Goal: Transaction & Acquisition: Purchase product/service

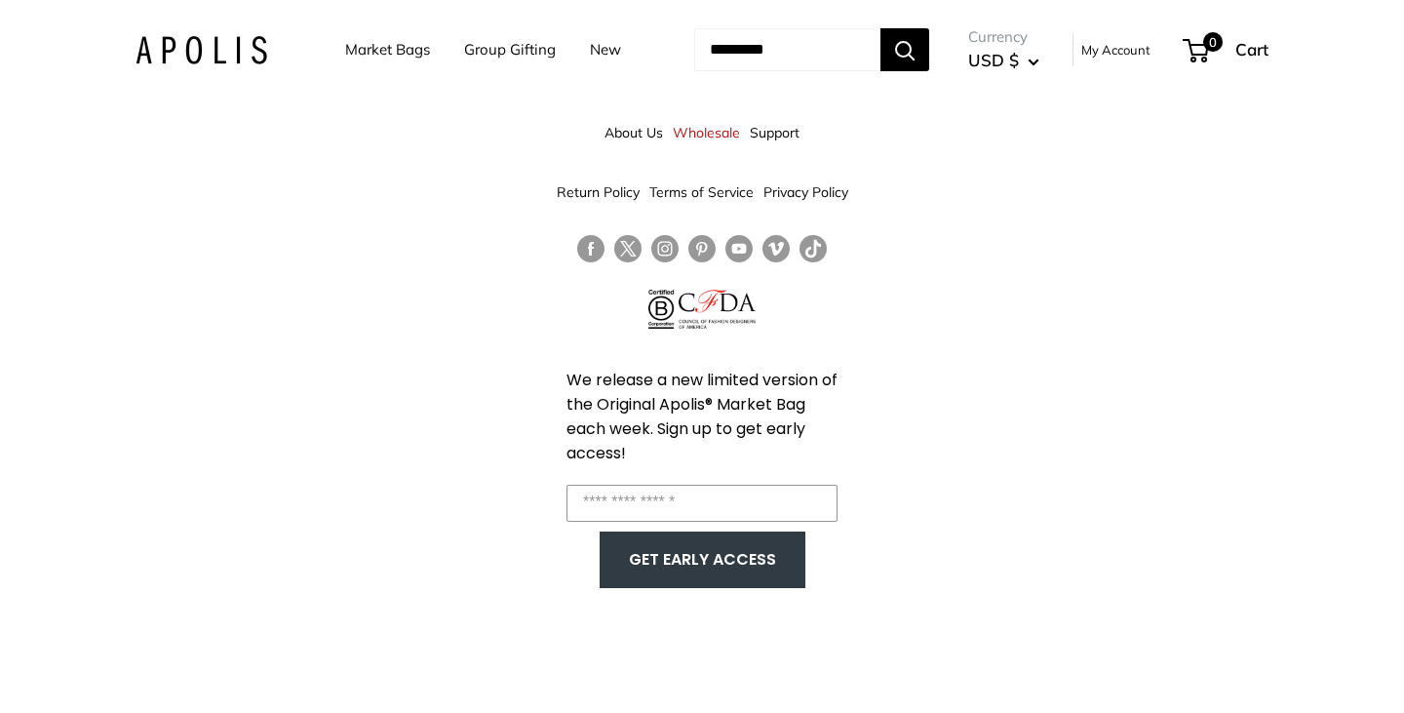
click at [371, 43] on link "Market Bags" at bounding box center [387, 49] width 85 height 27
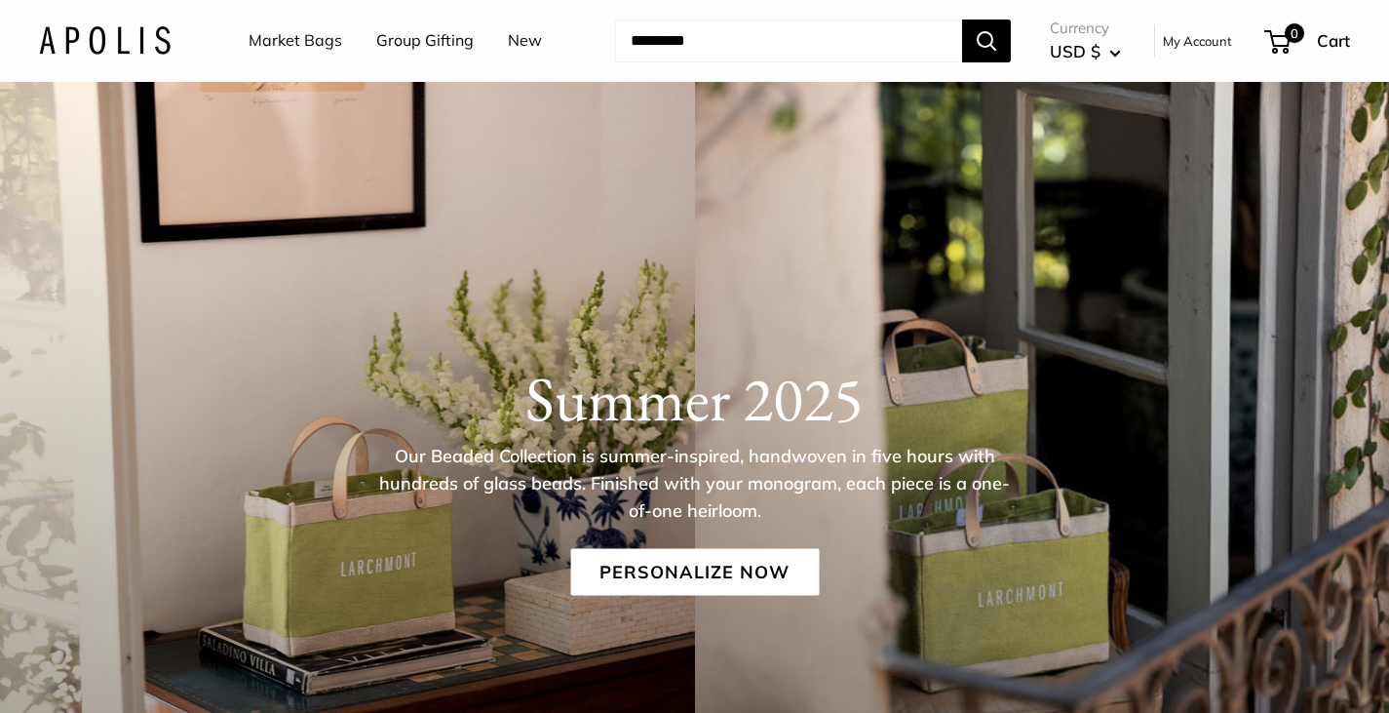
click at [397, 40] on link "Group Gifting" at bounding box center [425, 40] width 98 height 29
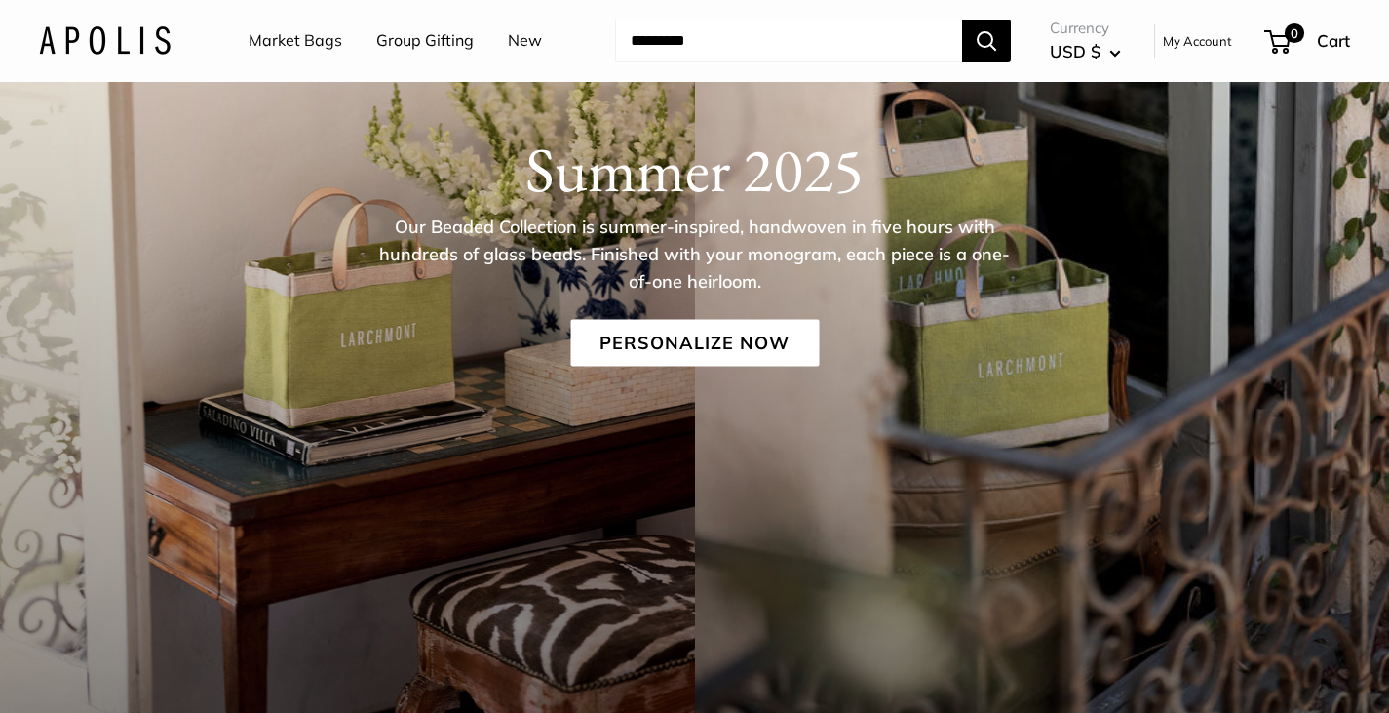
scroll to position [231, 0]
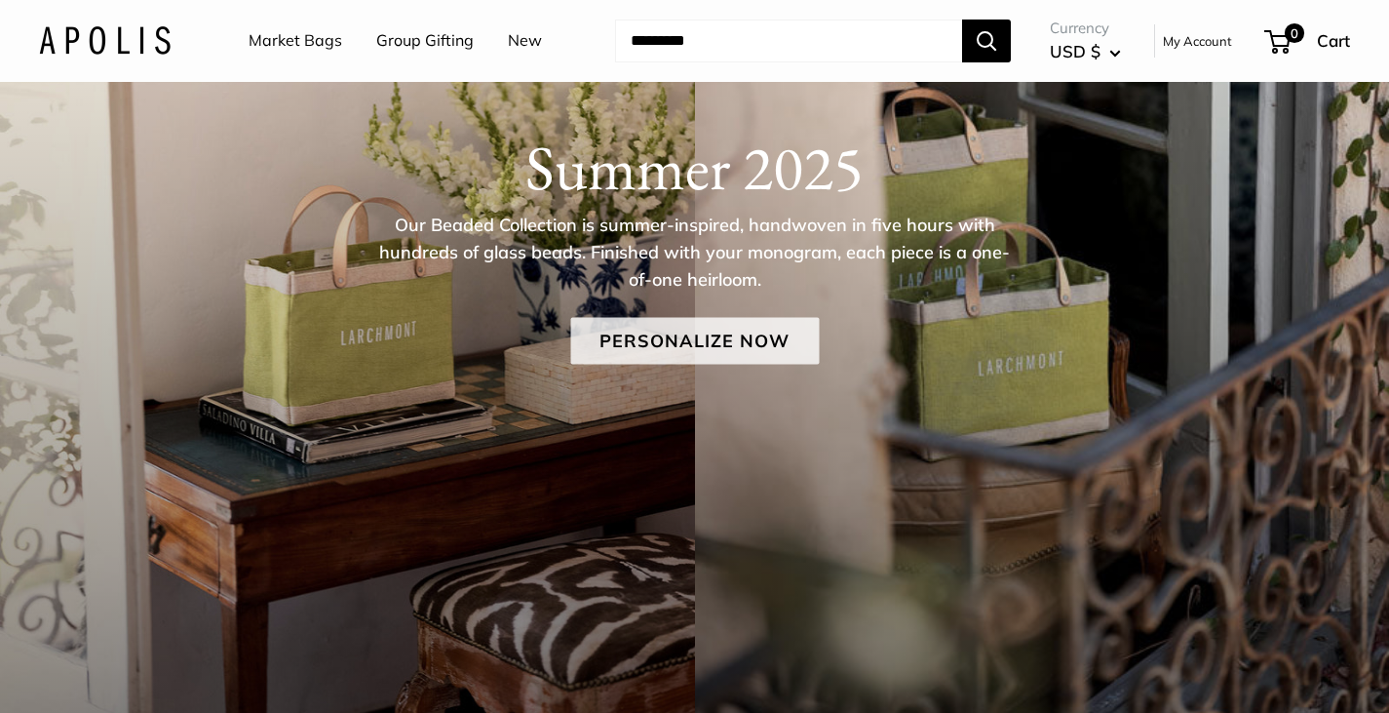
click at [706, 328] on link "Personalize Now" at bounding box center [694, 341] width 249 height 47
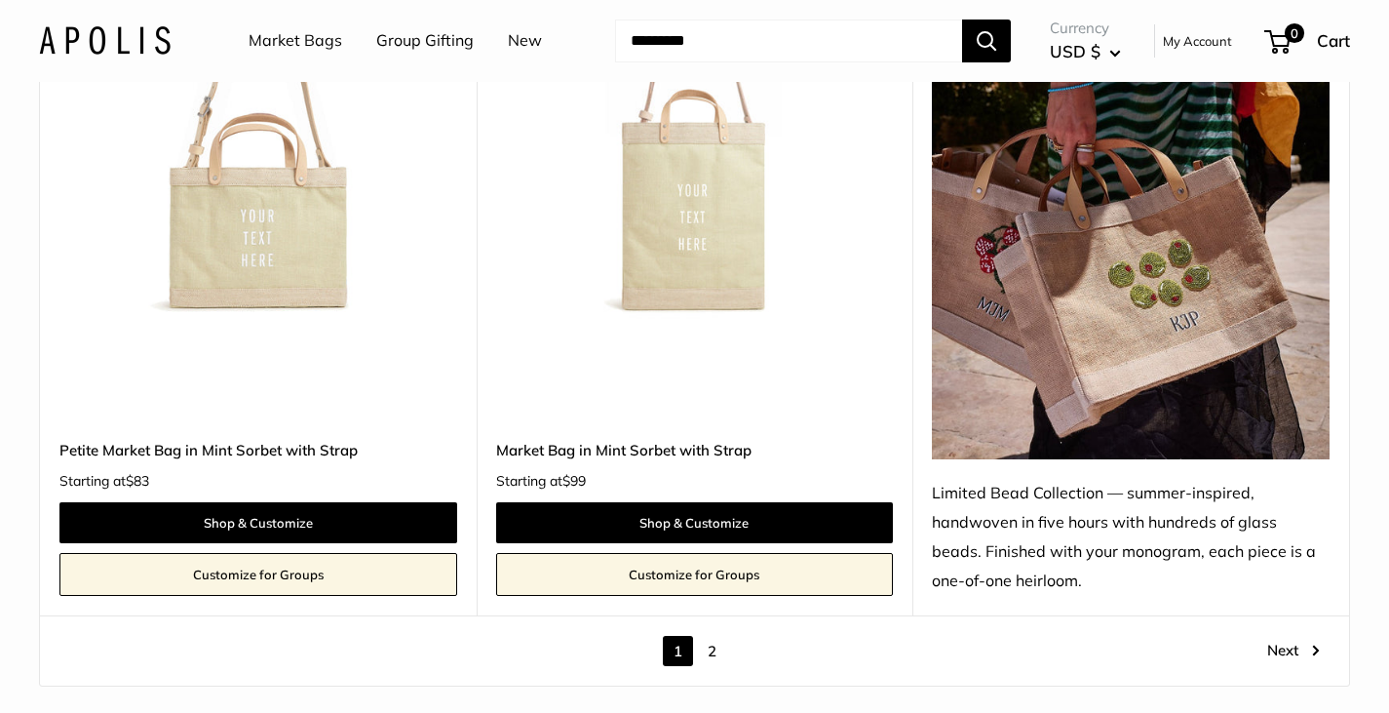
scroll to position [11007, 0]
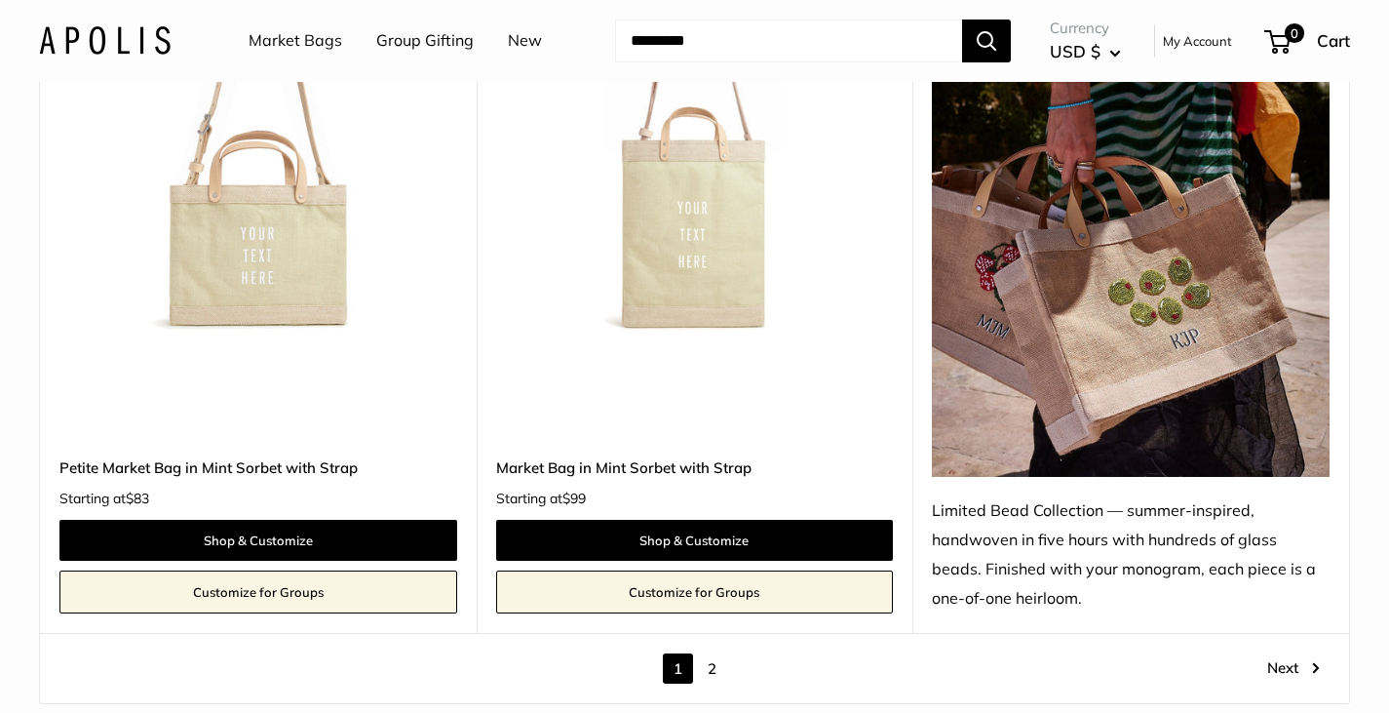
click at [715, 656] on link "2" at bounding box center [712, 668] width 30 height 30
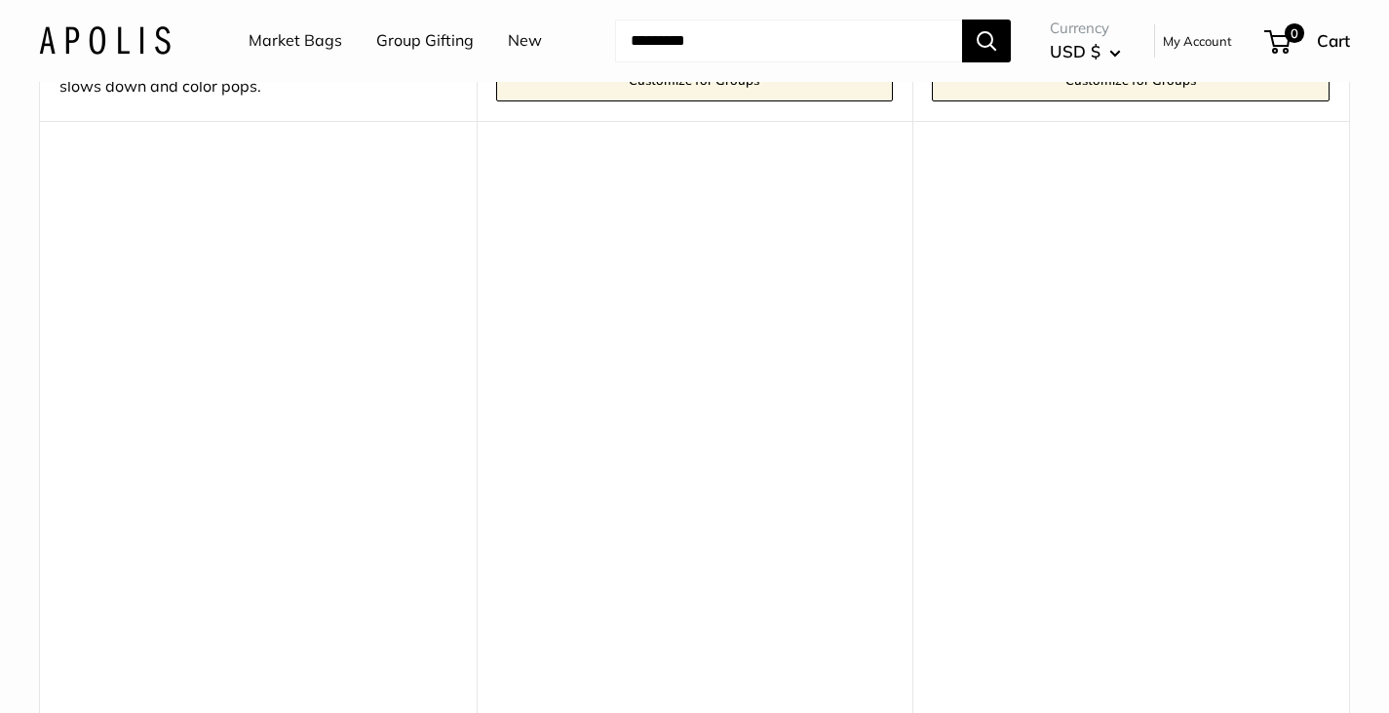
scroll to position [953, 0]
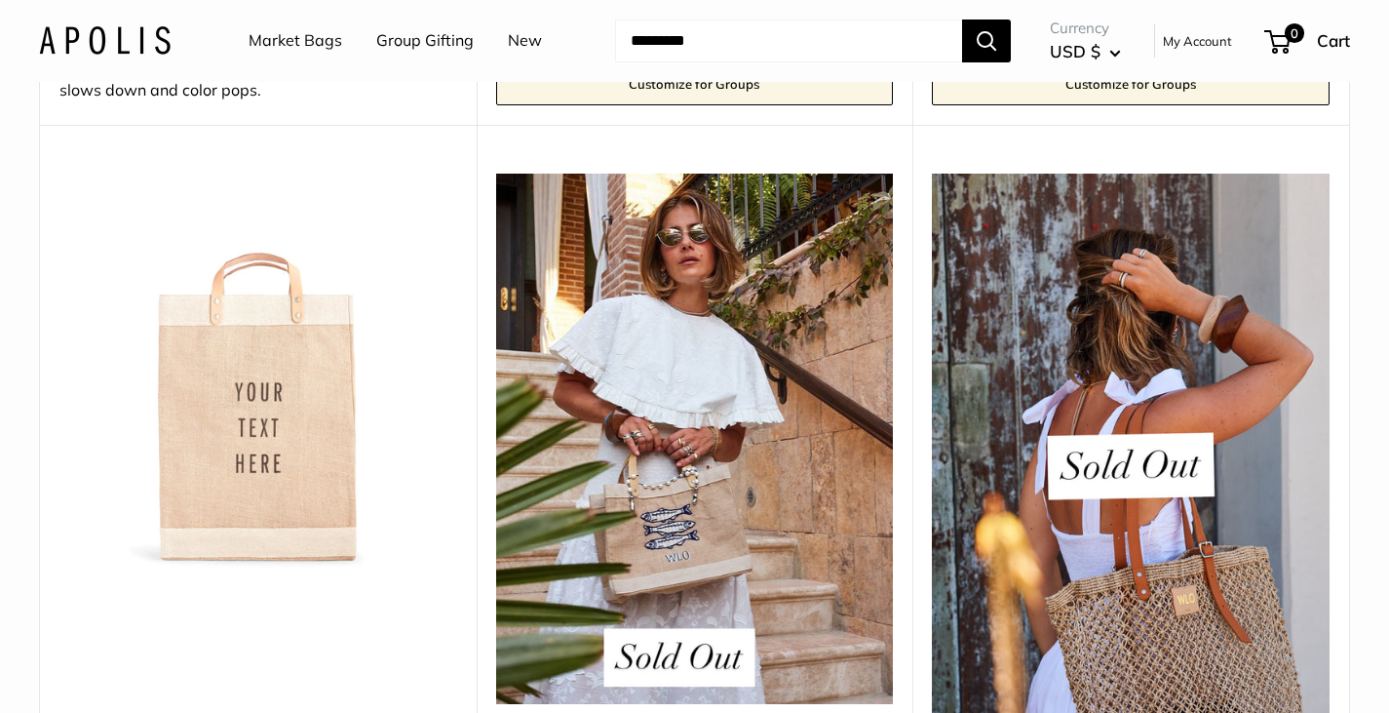
click at [0, 0] on img at bounding box center [0, 0] width 0 height 0
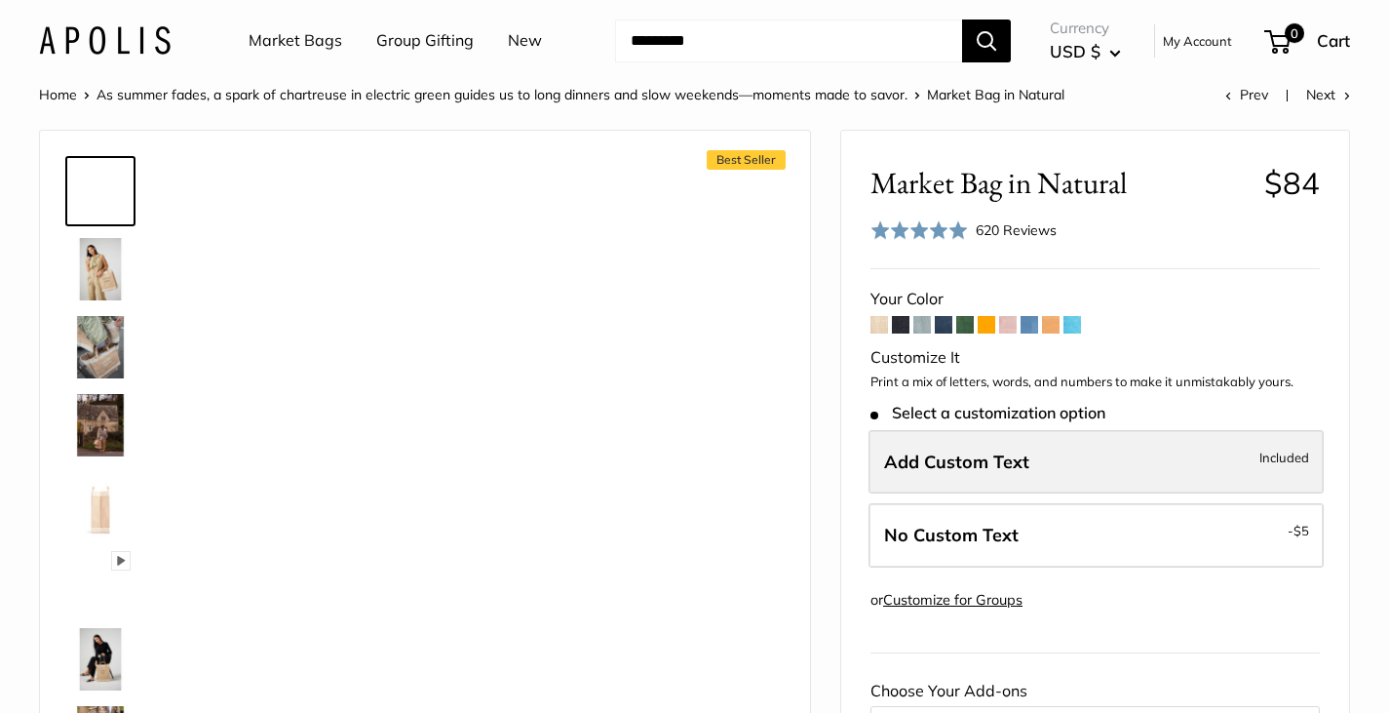
click at [1020, 459] on span "Add Custom Text" at bounding box center [956, 461] width 145 height 22
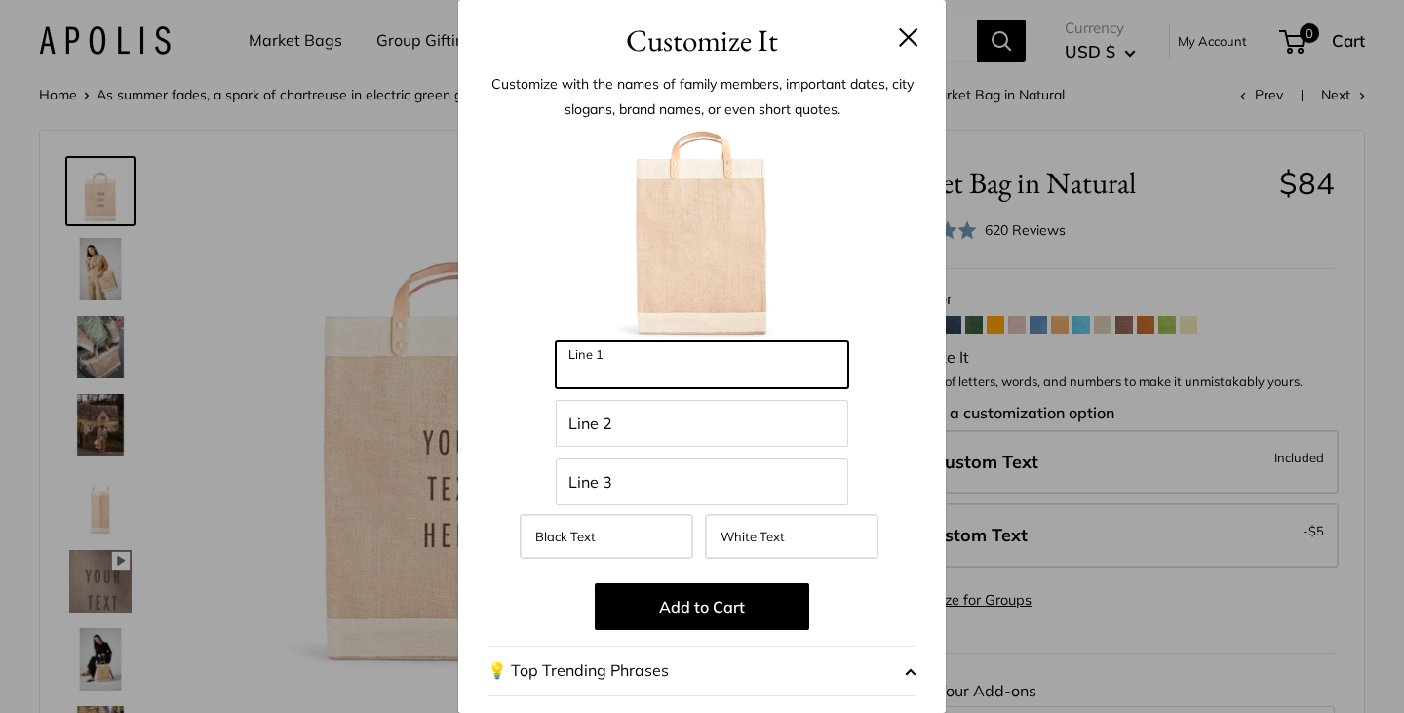
click at [755, 371] on input "Line 1" at bounding box center [702, 364] width 293 height 47
type input "*****"
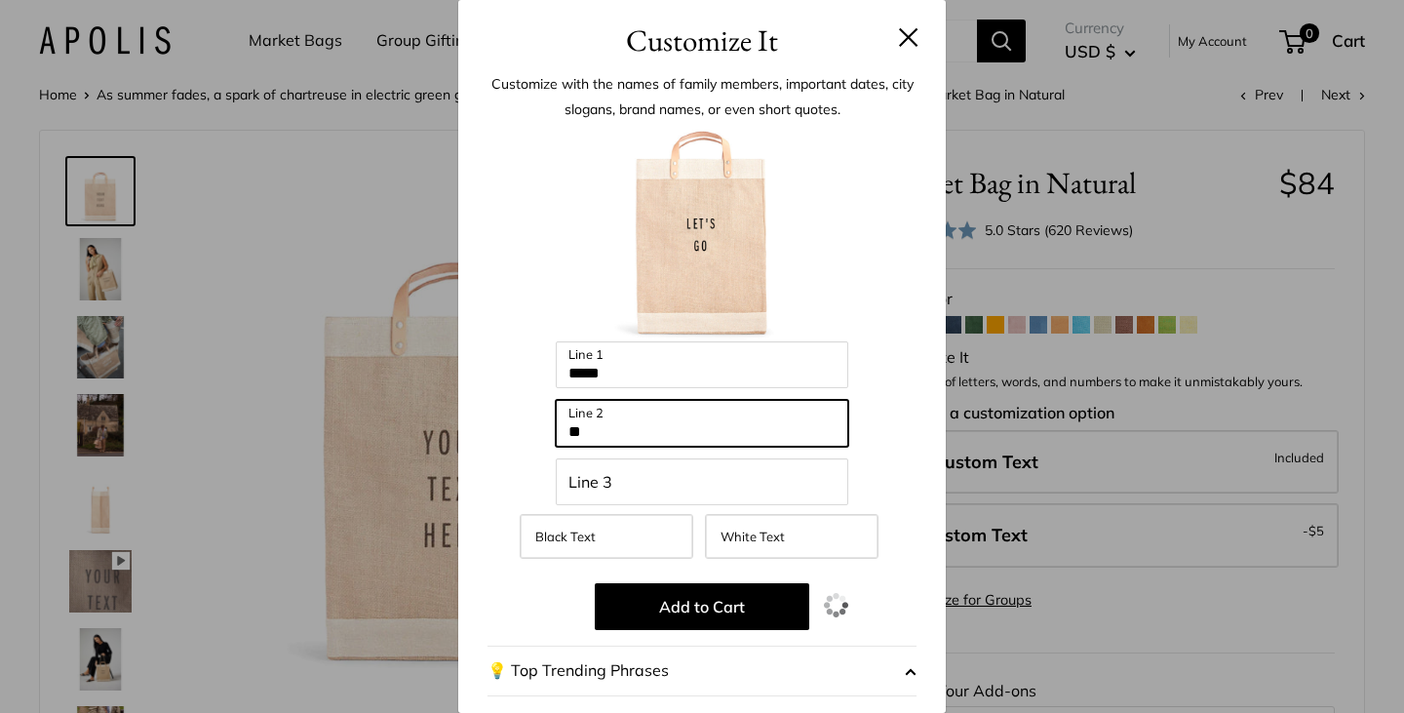
type input "**"
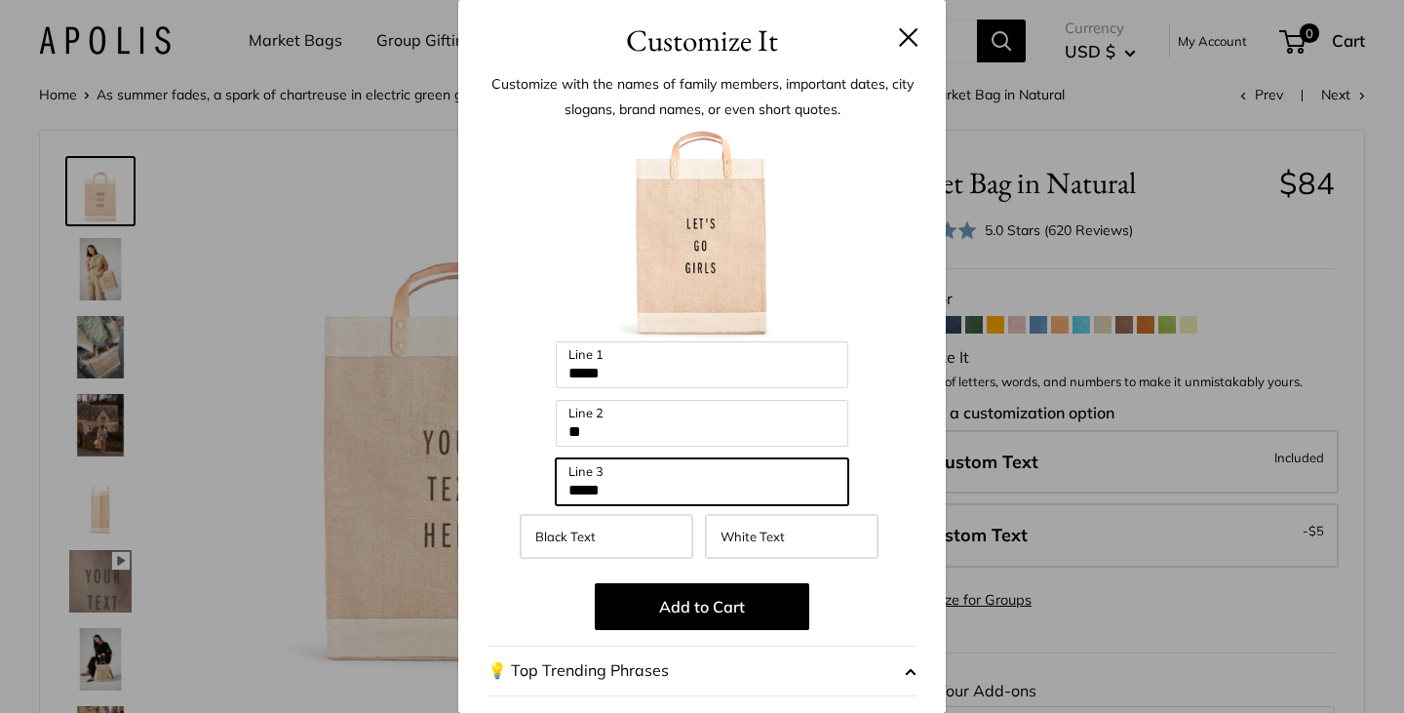
type input "*****"
click at [902, 475] on div "Customize with the names of family members, important dates, city slogans, bran…" at bounding box center [702, 528] width 488 height 930
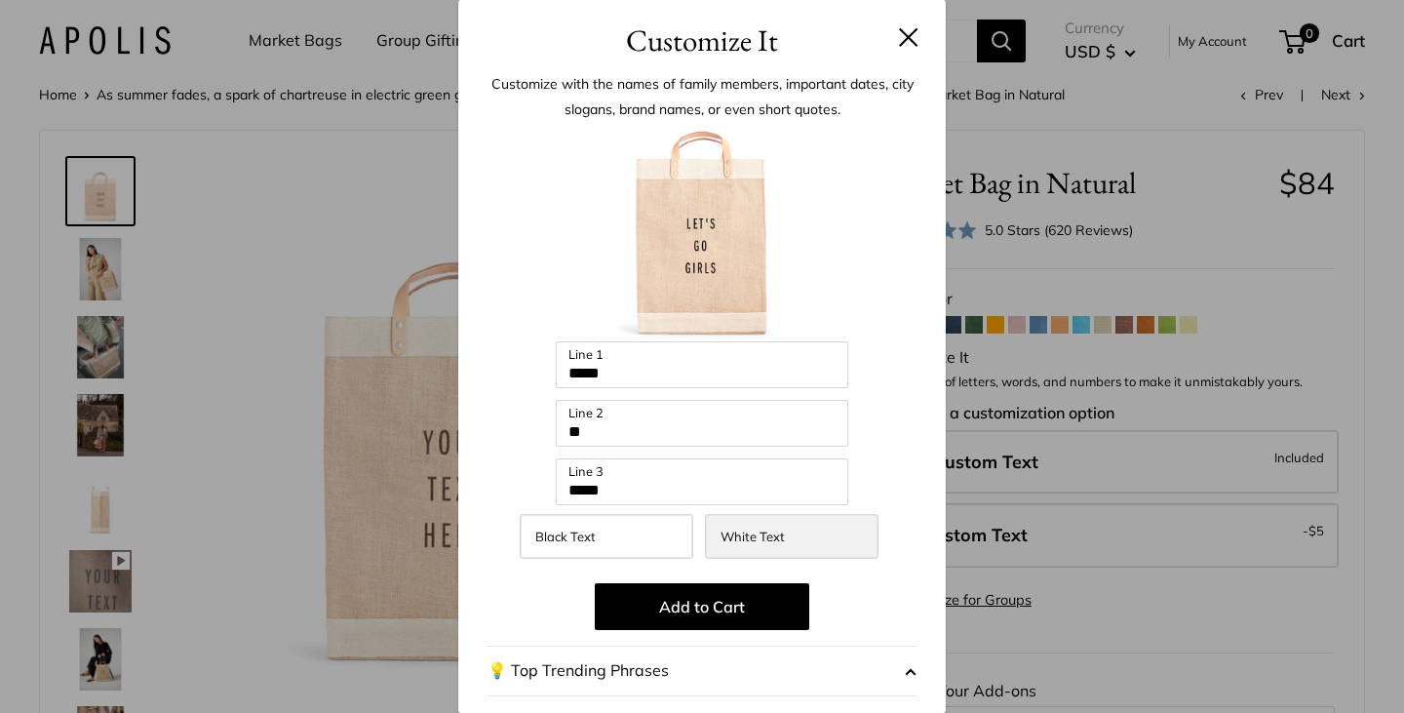
click at [815, 543] on label "White Text" at bounding box center [792, 536] width 174 height 45
click at [645, 544] on label "Black Text" at bounding box center [607, 536] width 174 height 45
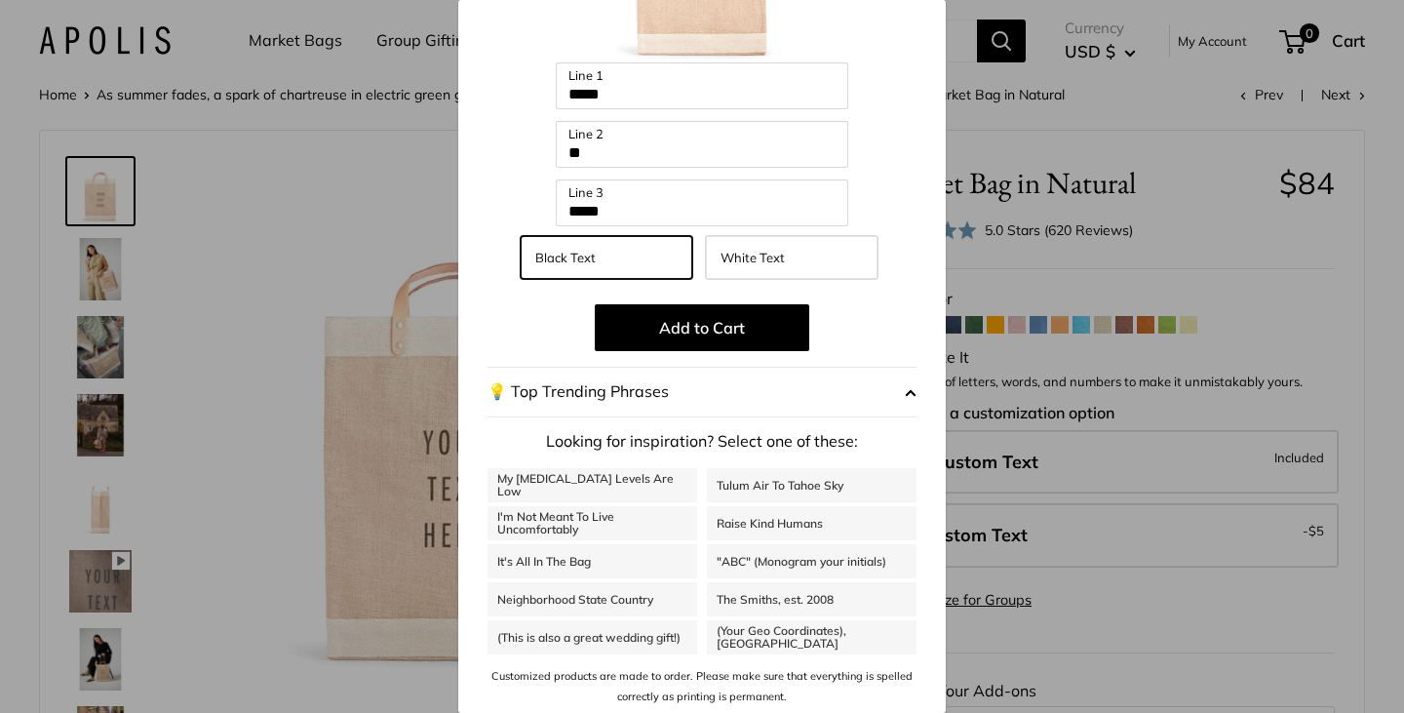
scroll to position [280, 0]
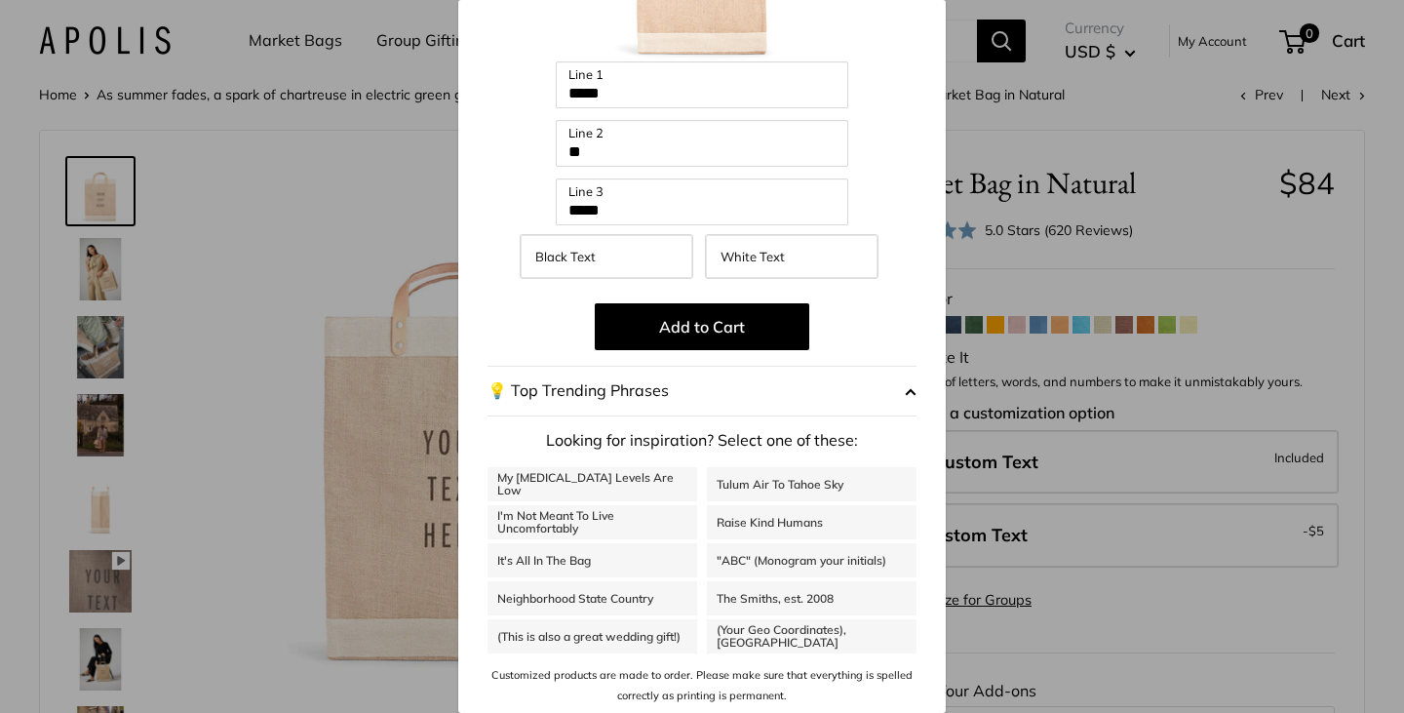
click at [849, 503] on div "Raise Kind Humans" at bounding box center [812, 522] width 210 height 38
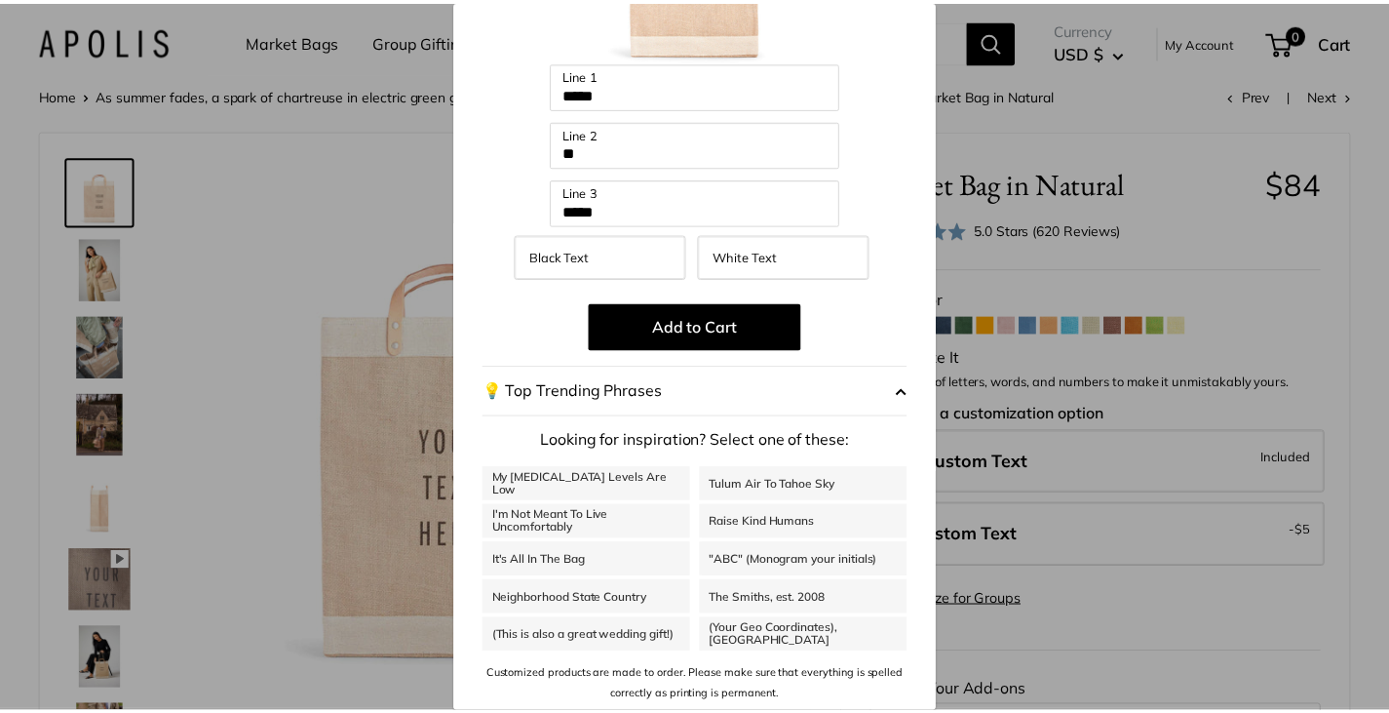
scroll to position [0, 0]
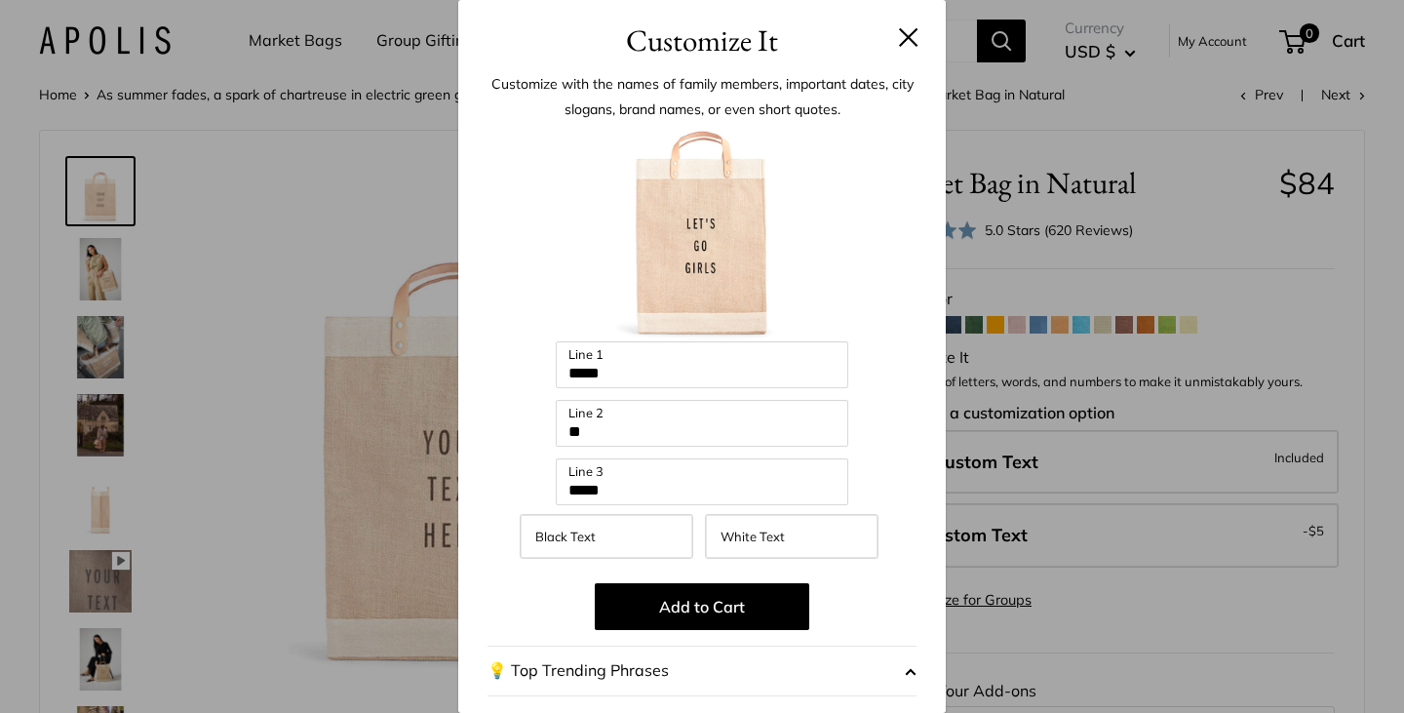
click at [899, 31] on button at bounding box center [909, 37] width 20 height 20
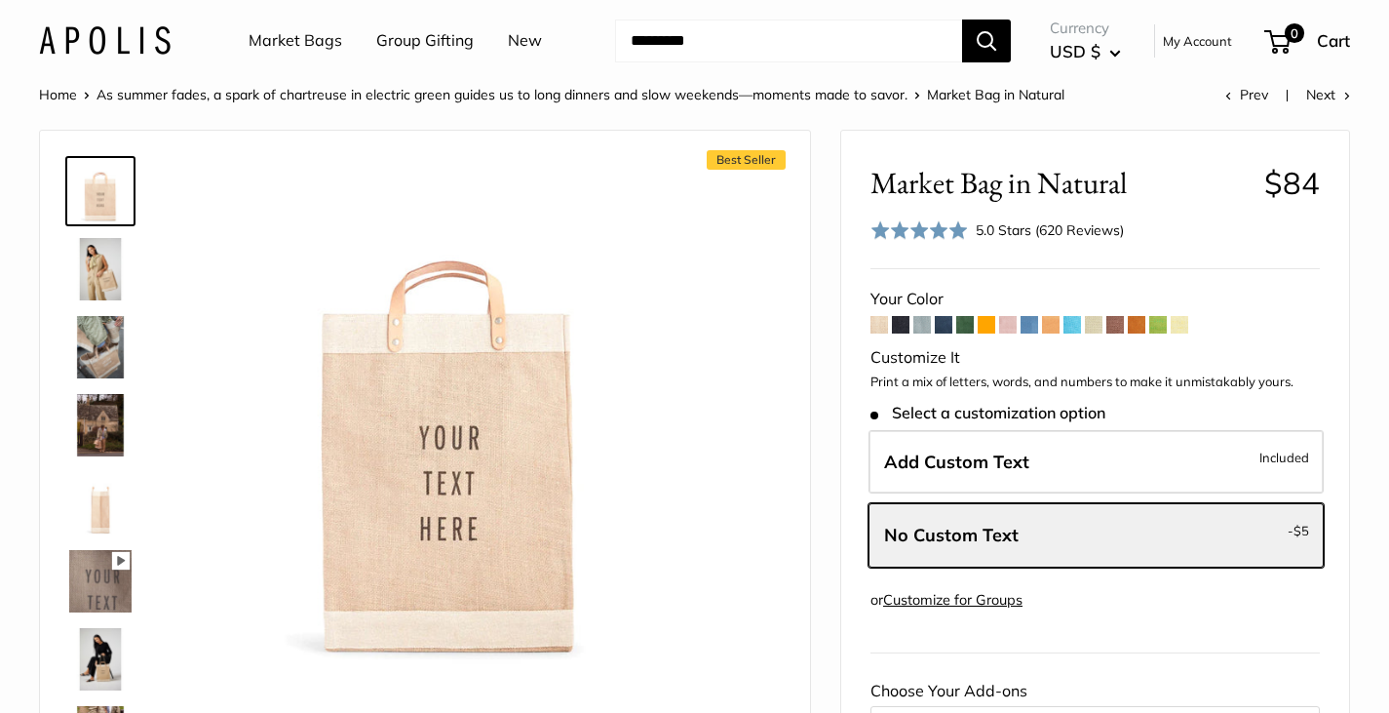
click at [896, 326] on span at bounding box center [901, 325] width 18 height 18
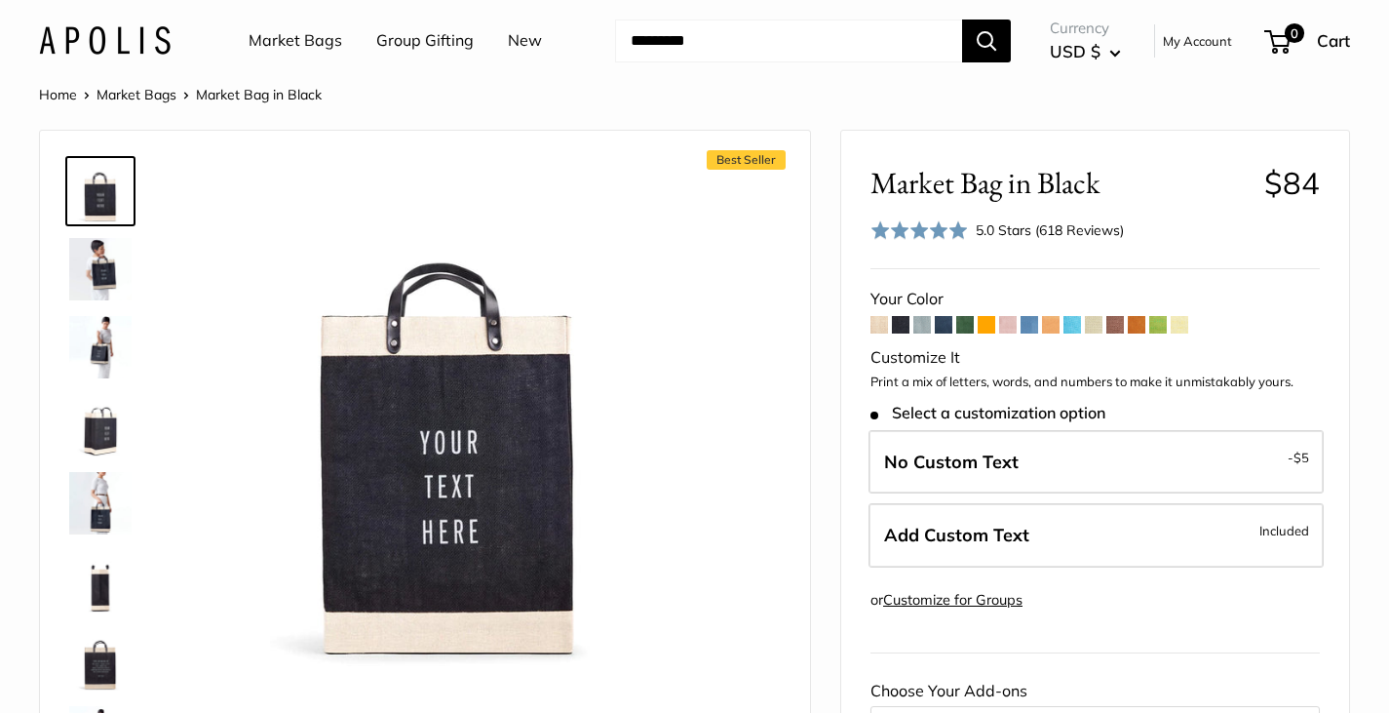
click at [1014, 327] on span at bounding box center [1008, 325] width 18 height 18
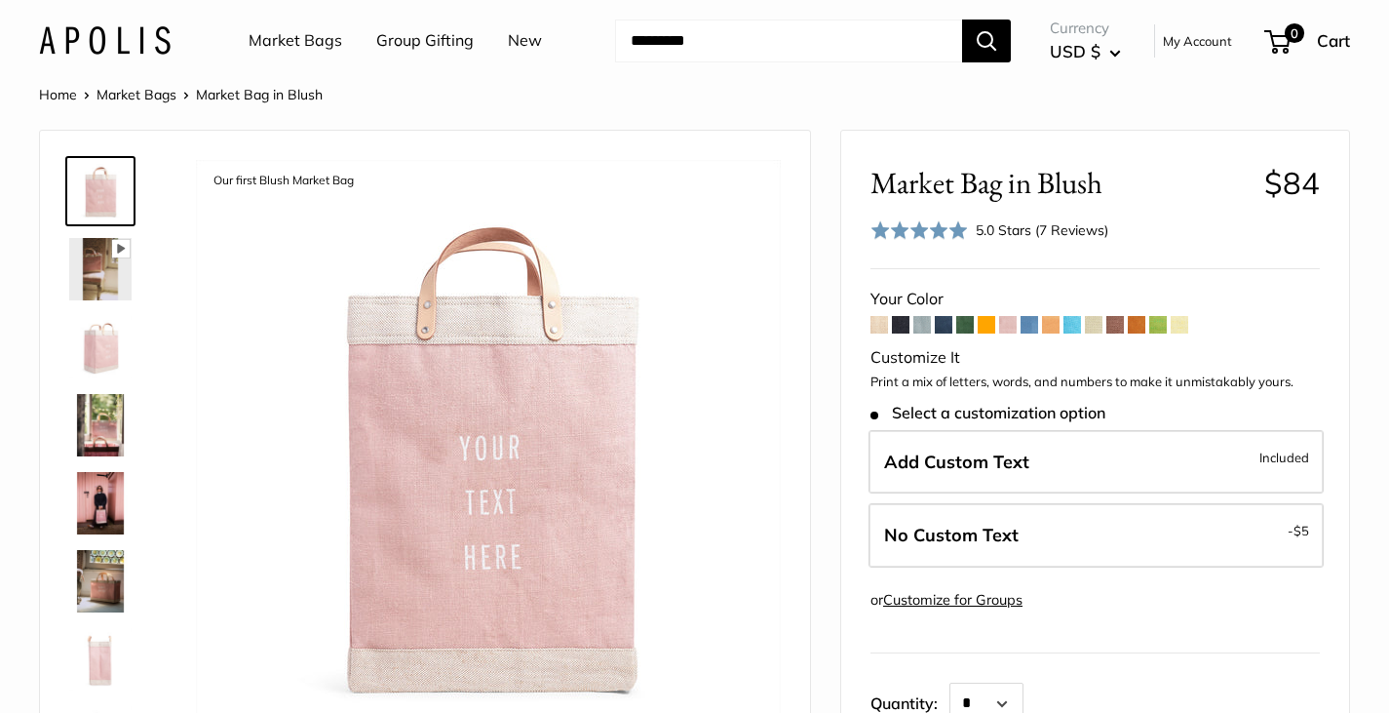
click at [70, 351] on img at bounding box center [100, 347] width 62 height 62
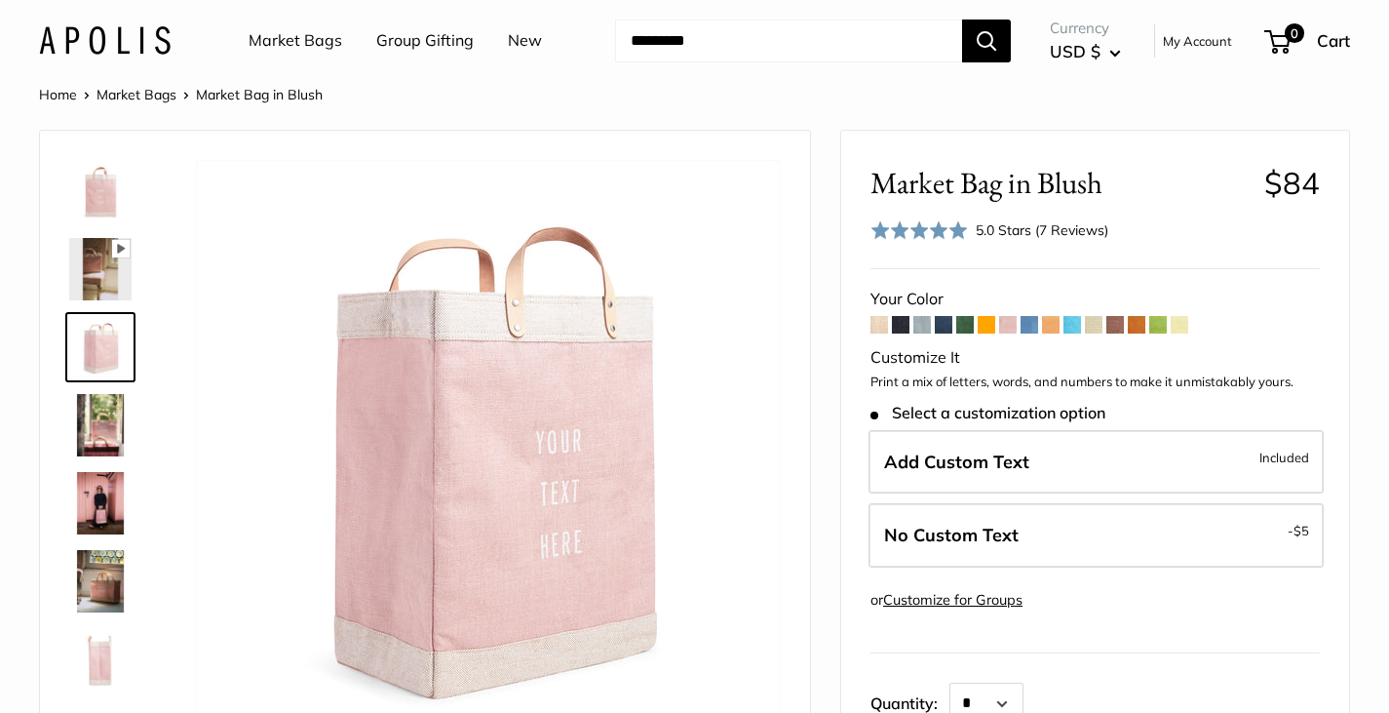
click at [105, 425] on img at bounding box center [100, 425] width 62 height 62
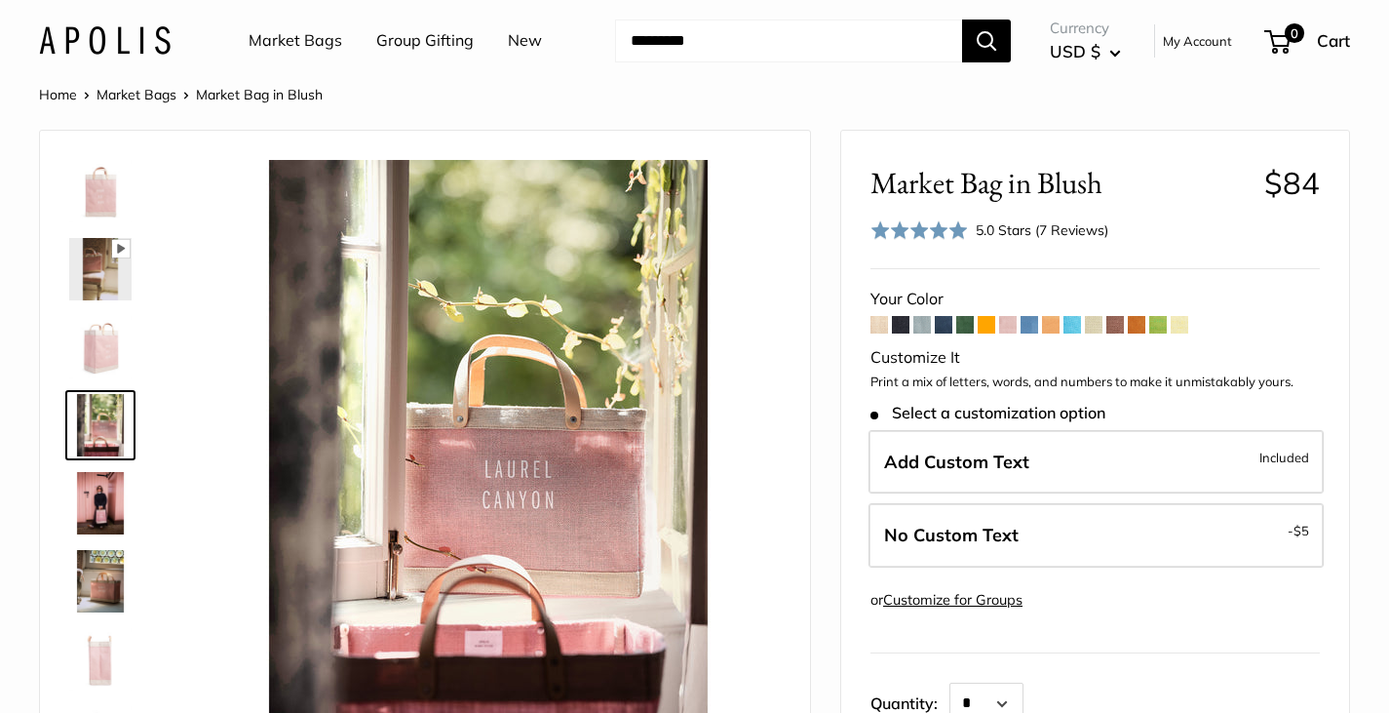
click at [108, 526] on img at bounding box center [100, 503] width 62 height 62
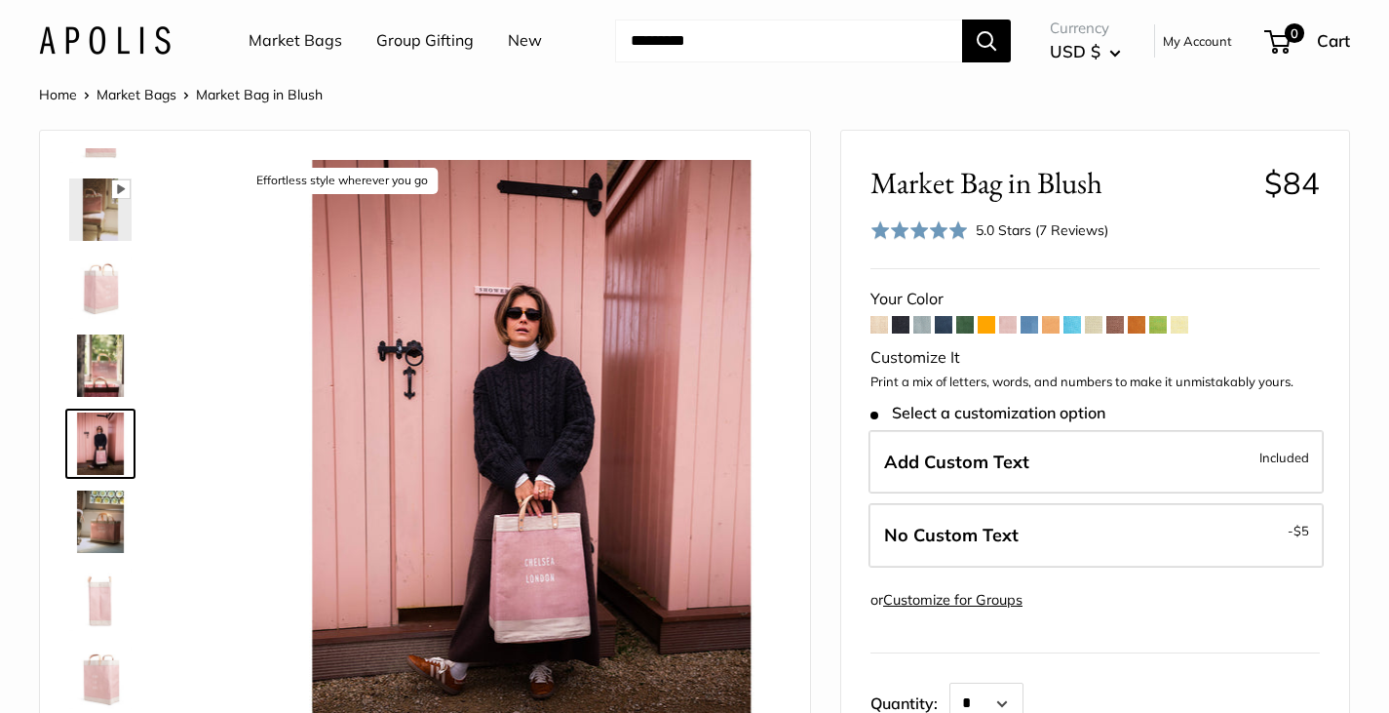
scroll to position [60, 0]
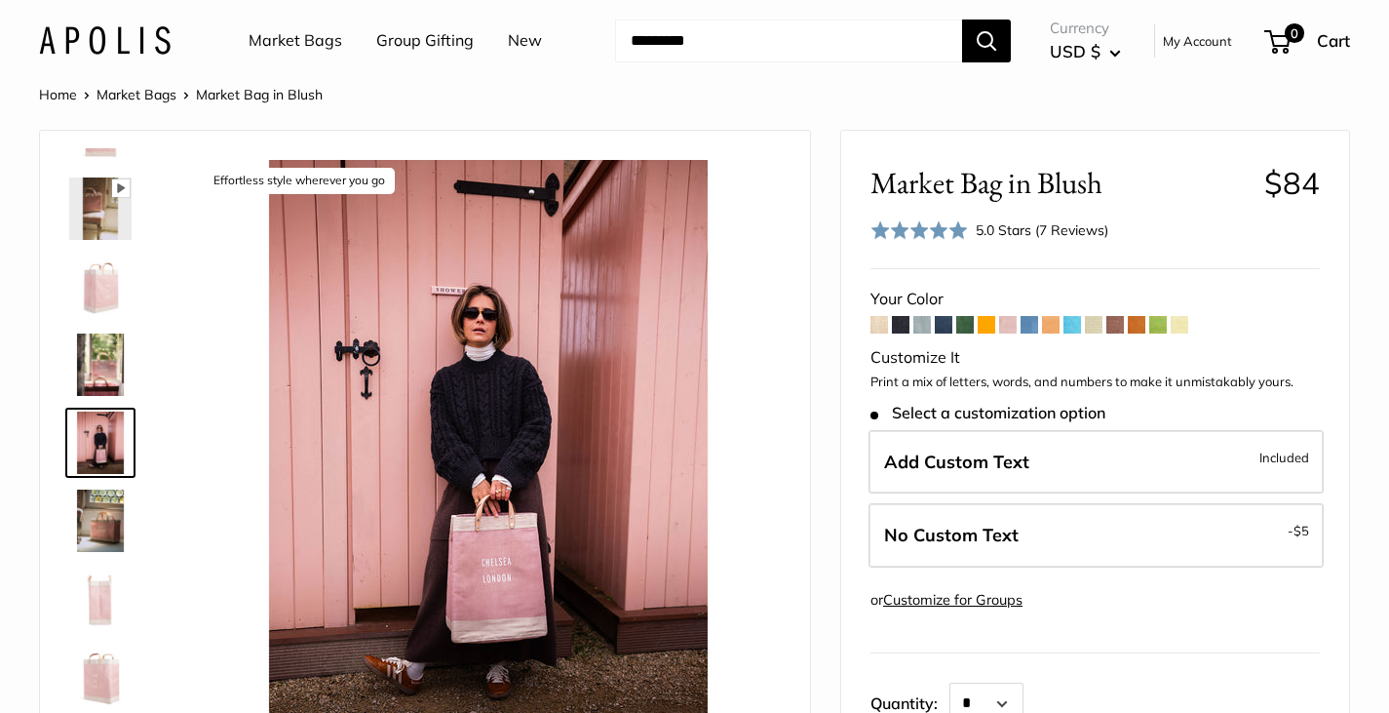
click at [103, 484] on div at bounding box center [108, 440] width 94 height 585
click at [103, 527] on img at bounding box center [100, 520] width 62 height 62
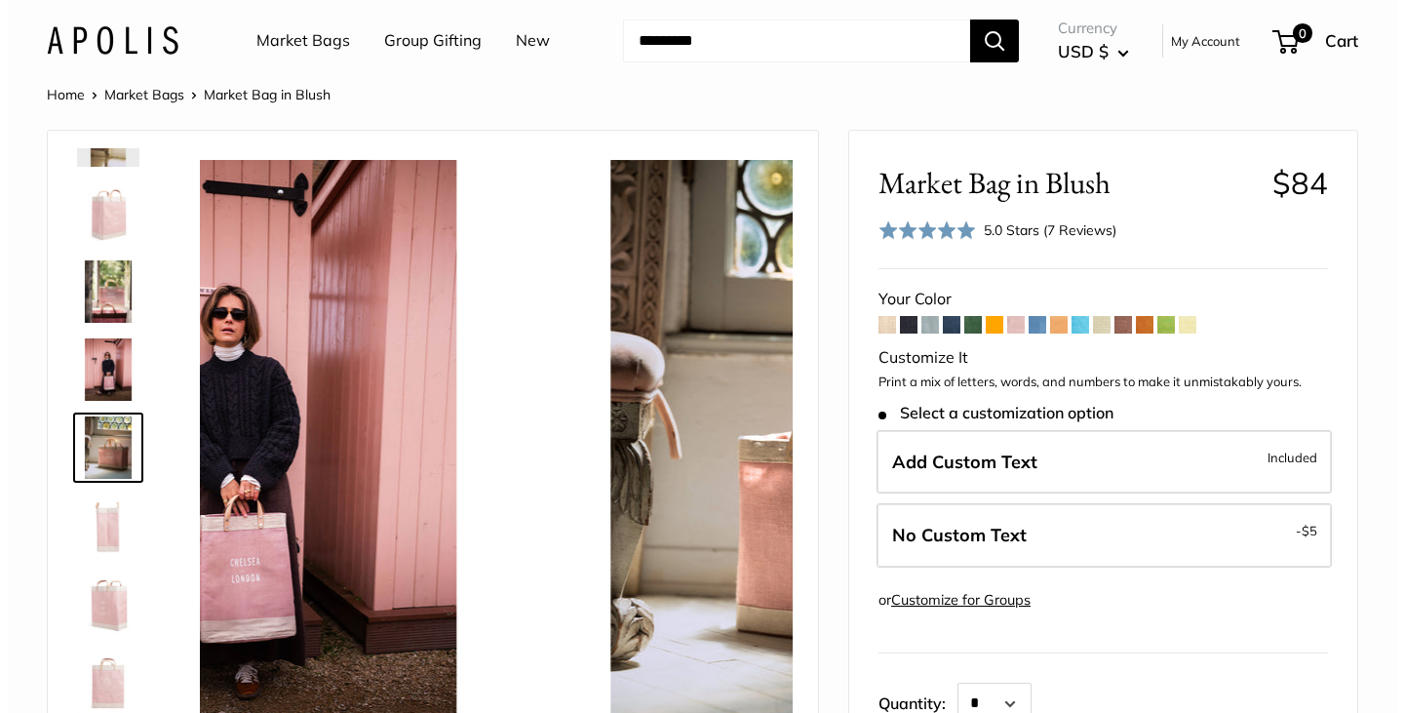
scroll to position [138, 0]
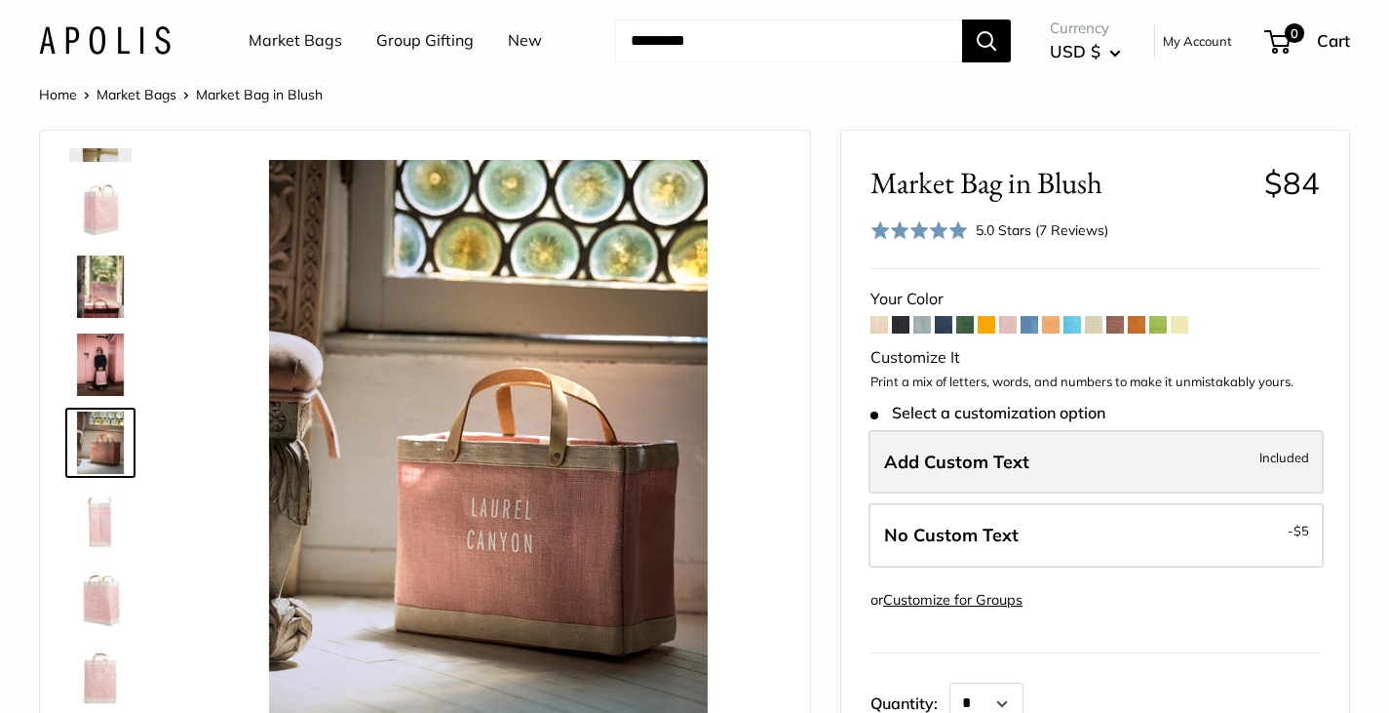
click at [970, 462] on span "Add Custom Text" at bounding box center [956, 461] width 145 height 22
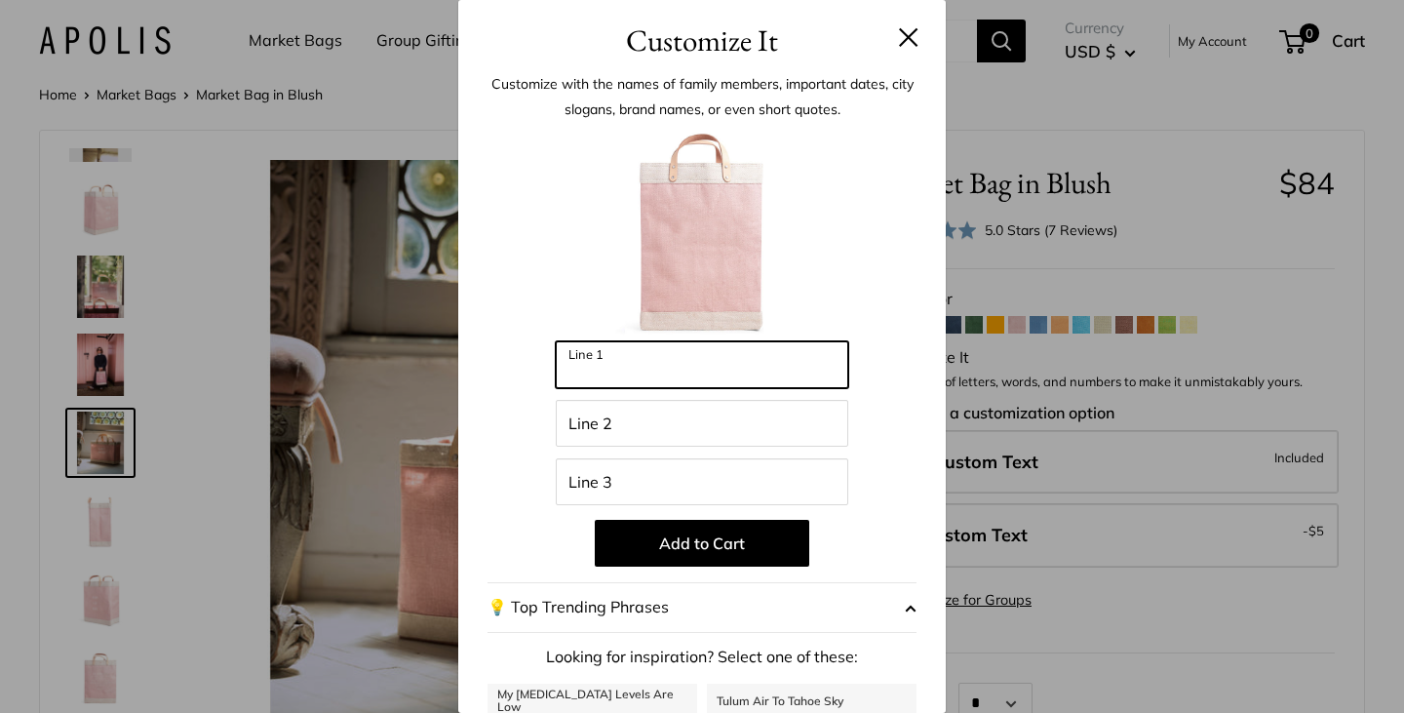
click at [753, 360] on input "Line 1" at bounding box center [702, 364] width 293 height 47
type input "*"
type input "*****"
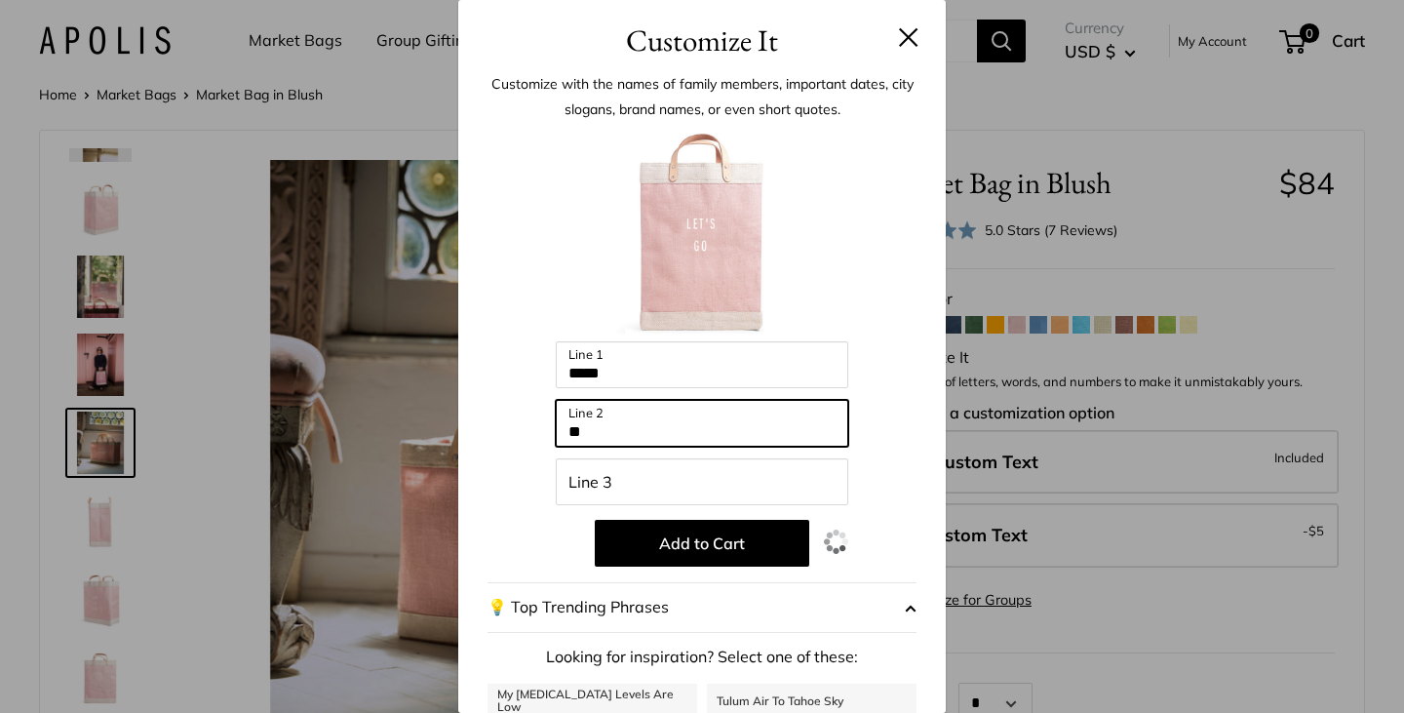
type input "**"
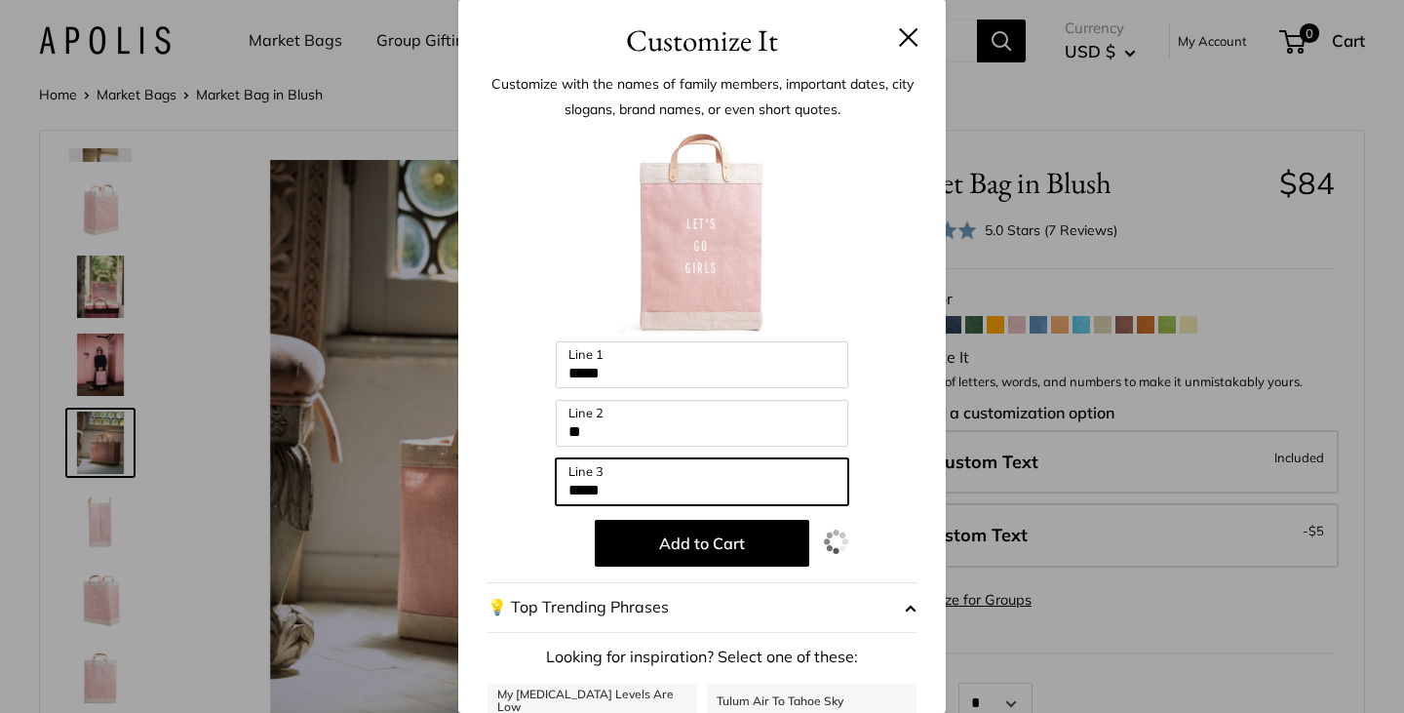
type input "*****"
click at [896, 417] on div "Enter 42 letters ***** Line 1 ** Line 2 ***** Line 3 Add to Cart 💡 Top Trending…" at bounding box center [702, 524] width 429 height 795
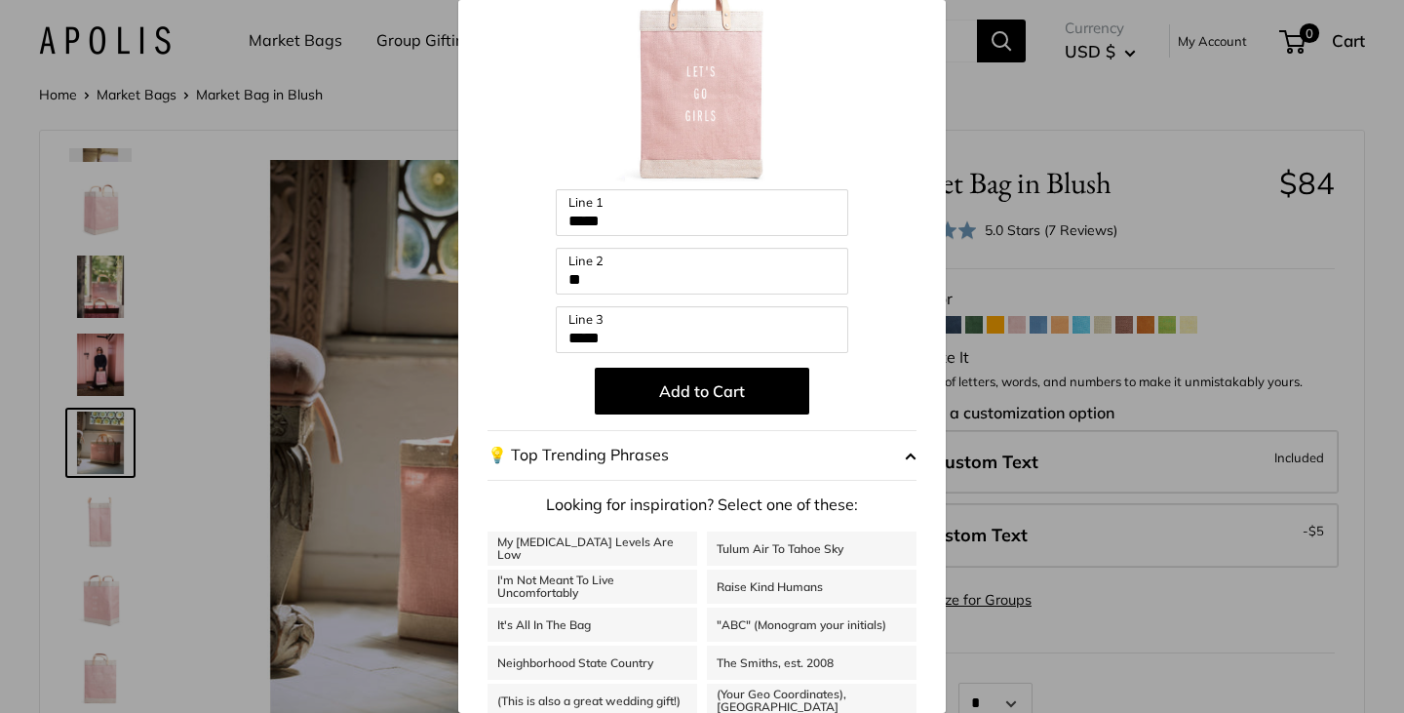
scroll to position [153, 0]
click at [905, 458] on span "button" at bounding box center [911, 454] width 12 height 29
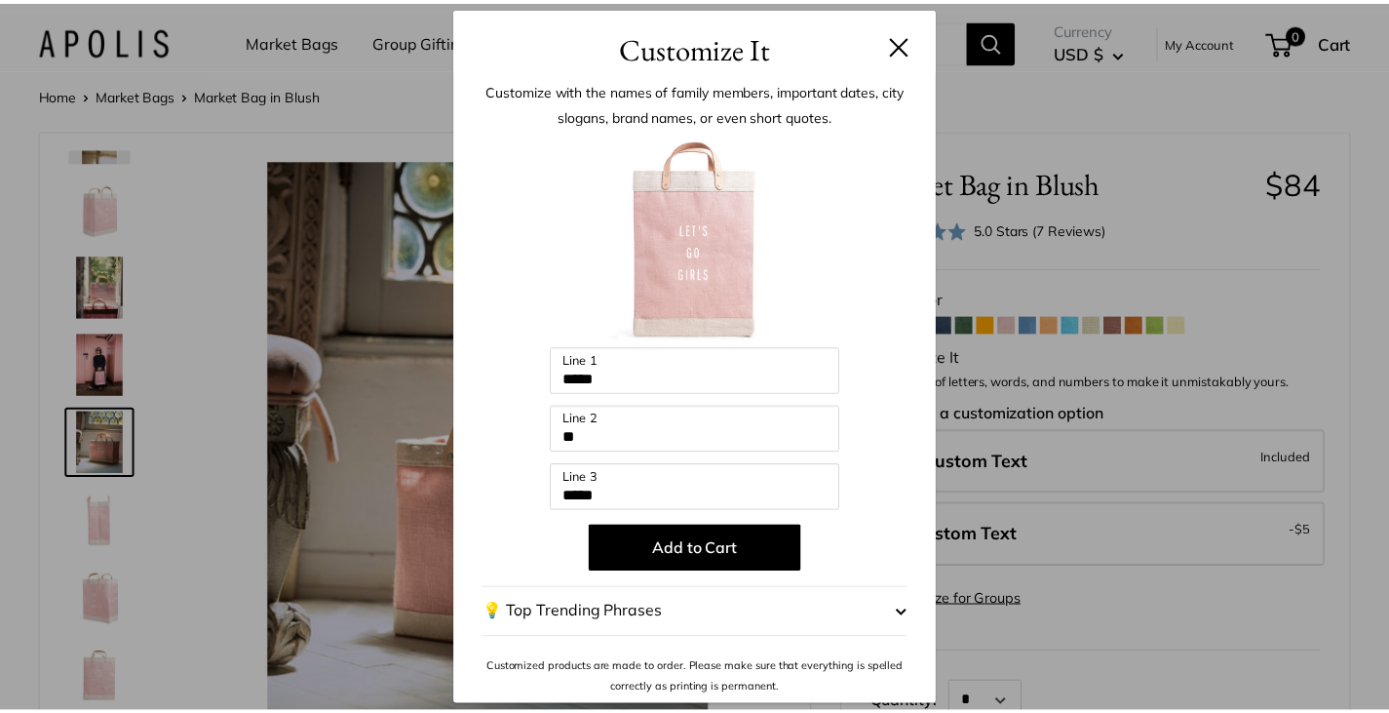
scroll to position [0, 0]
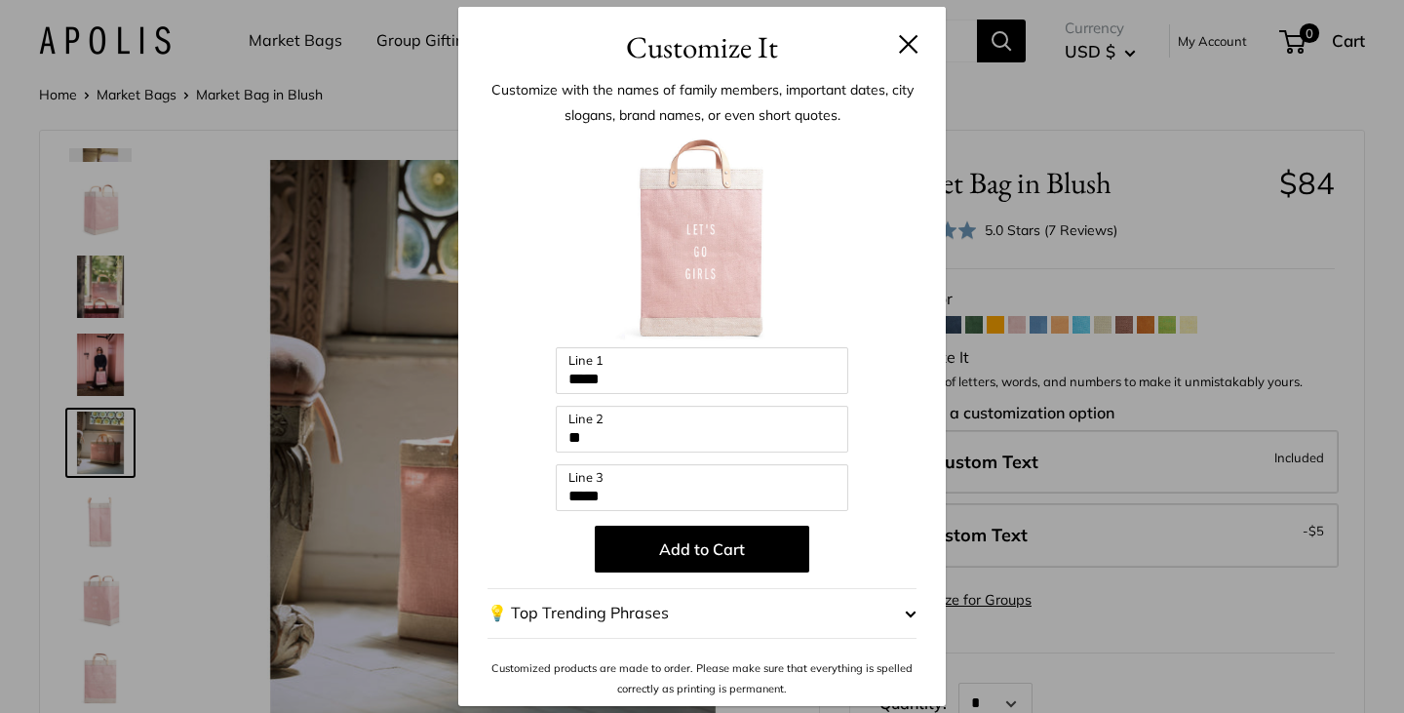
click at [906, 40] on button at bounding box center [909, 44] width 20 height 20
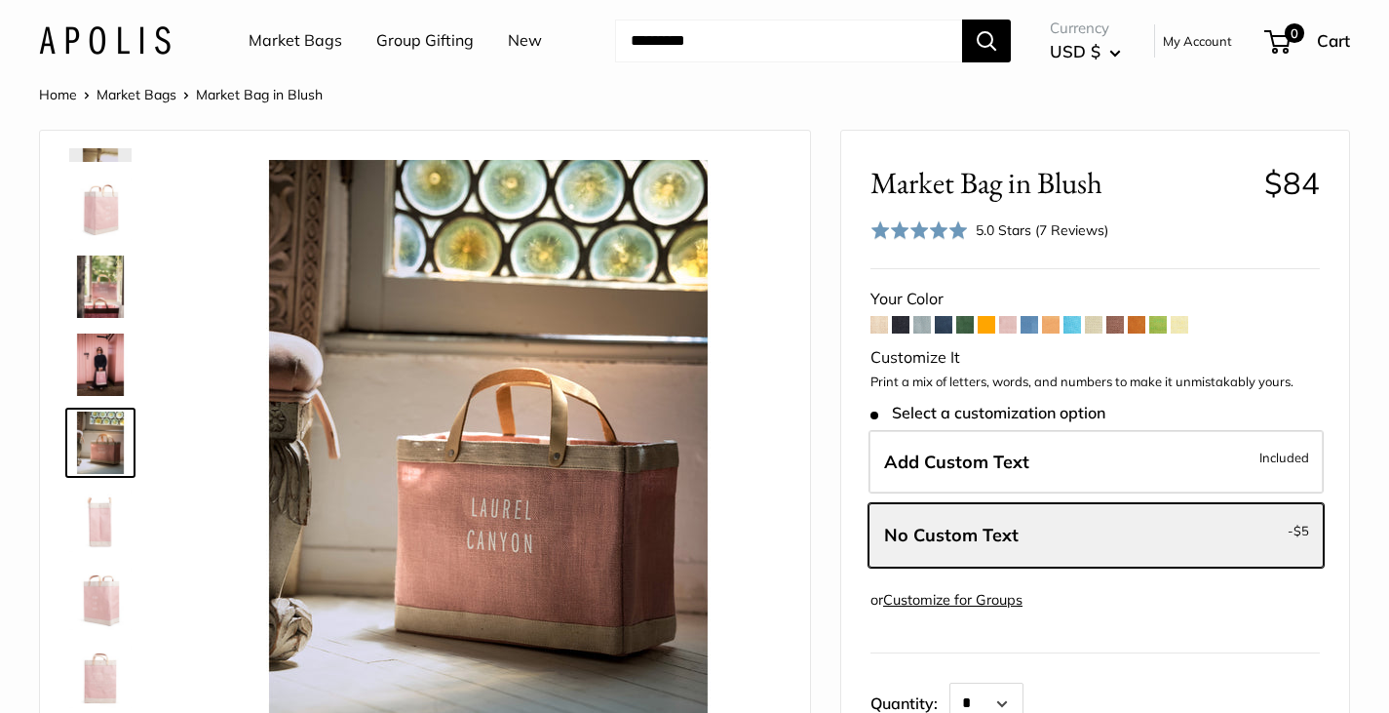
click at [407, 41] on link "Group Gifting" at bounding box center [425, 40] width 98 height 29
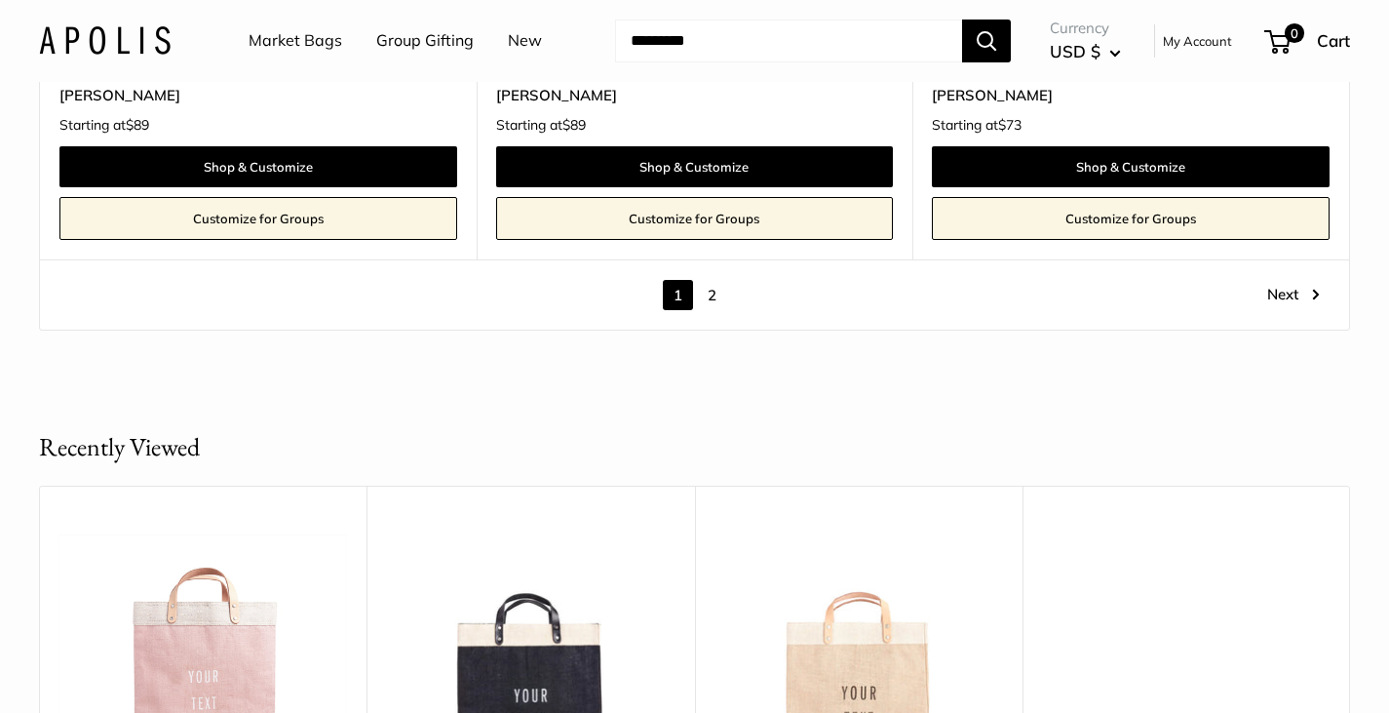
scroll to position [11028, 0]
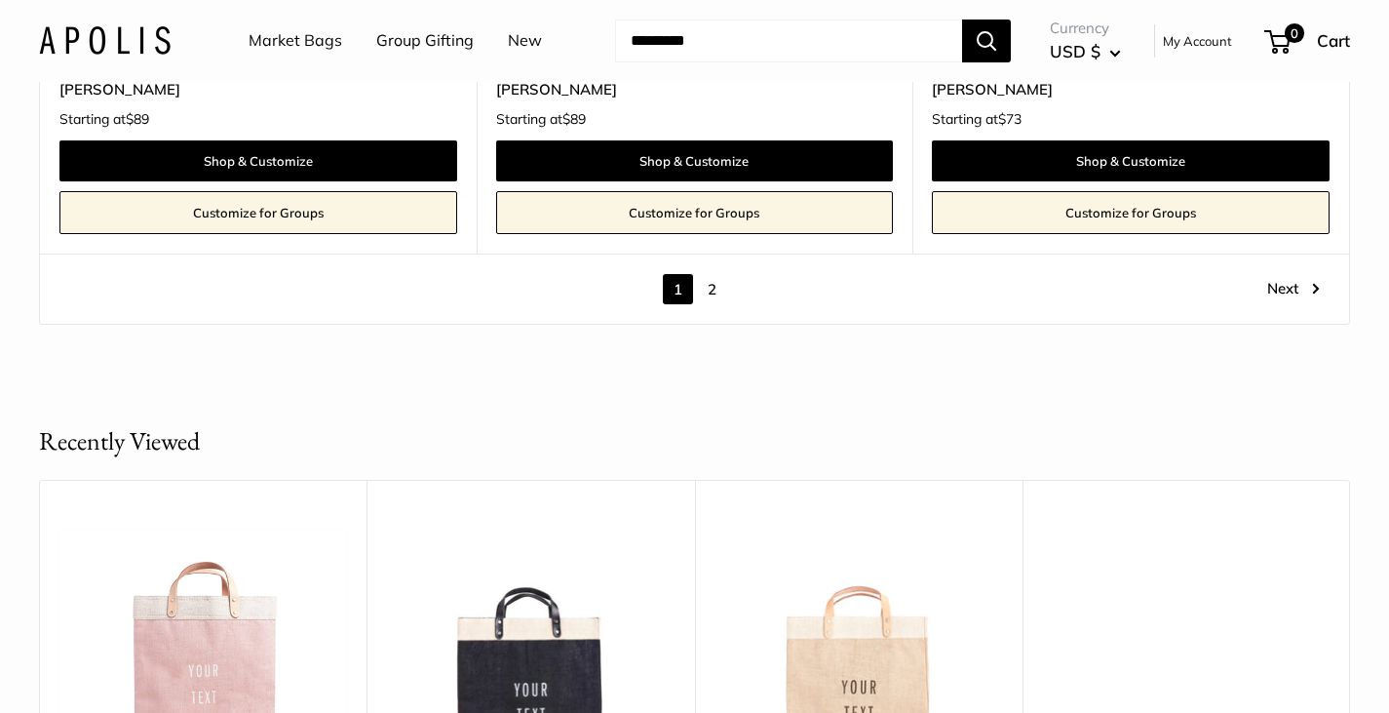
click at [717, 274] on link "2" at bounding box center [712, 289] width 30 height 30
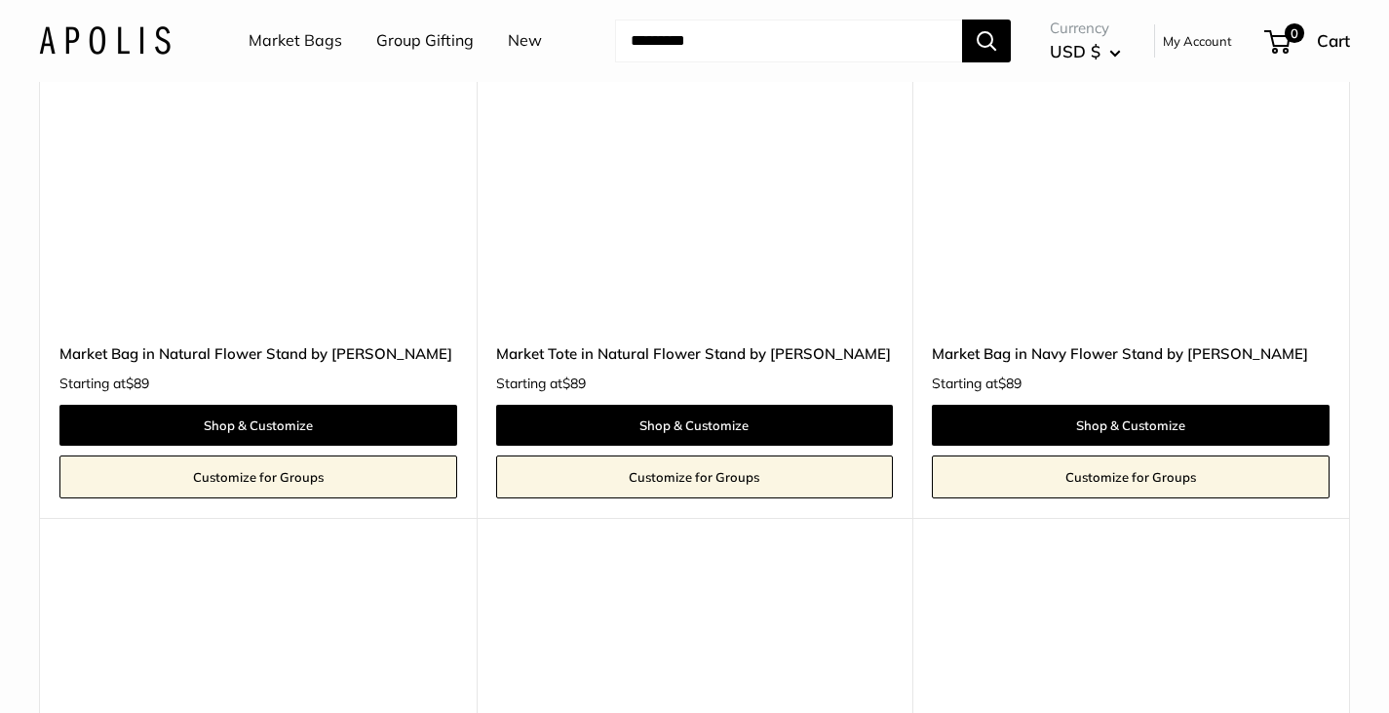
scroll to position [2603, 0]
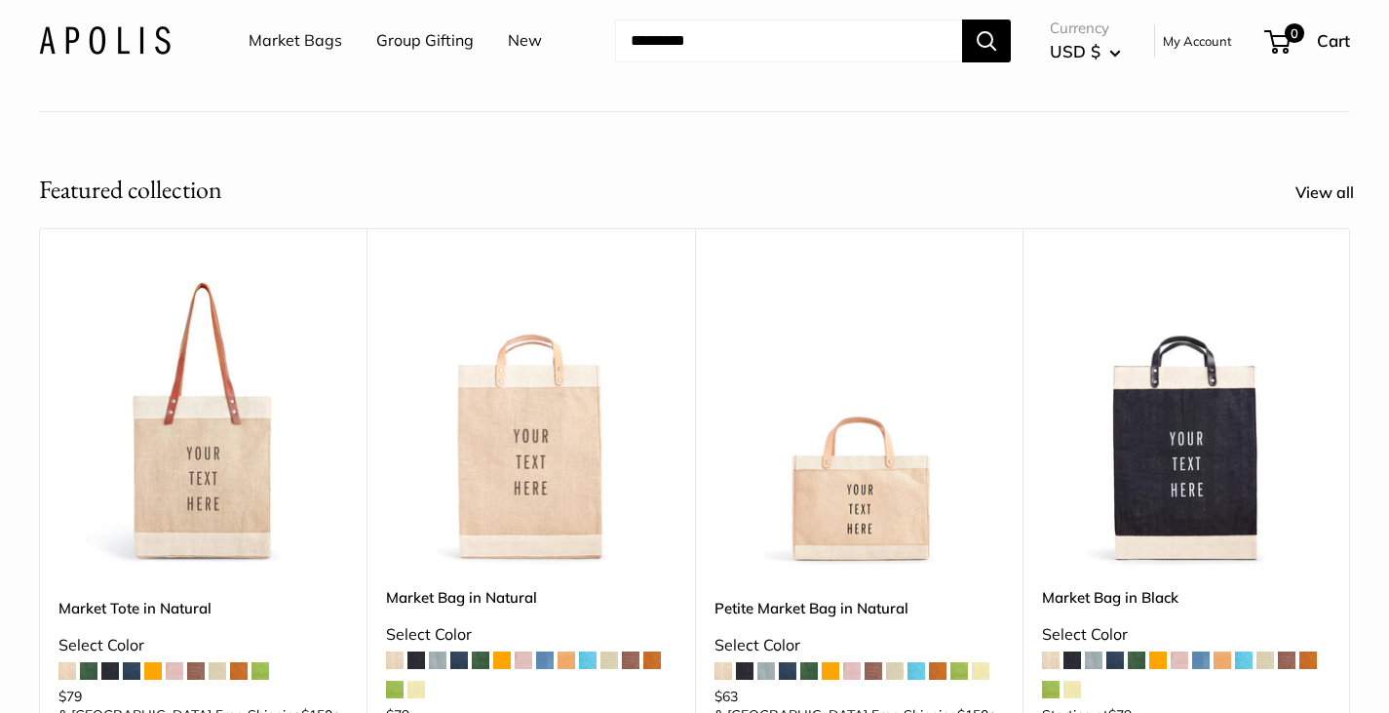
scroll to position [230, 0]
